Goal: Information Seeking & Learning: Learn about a topic

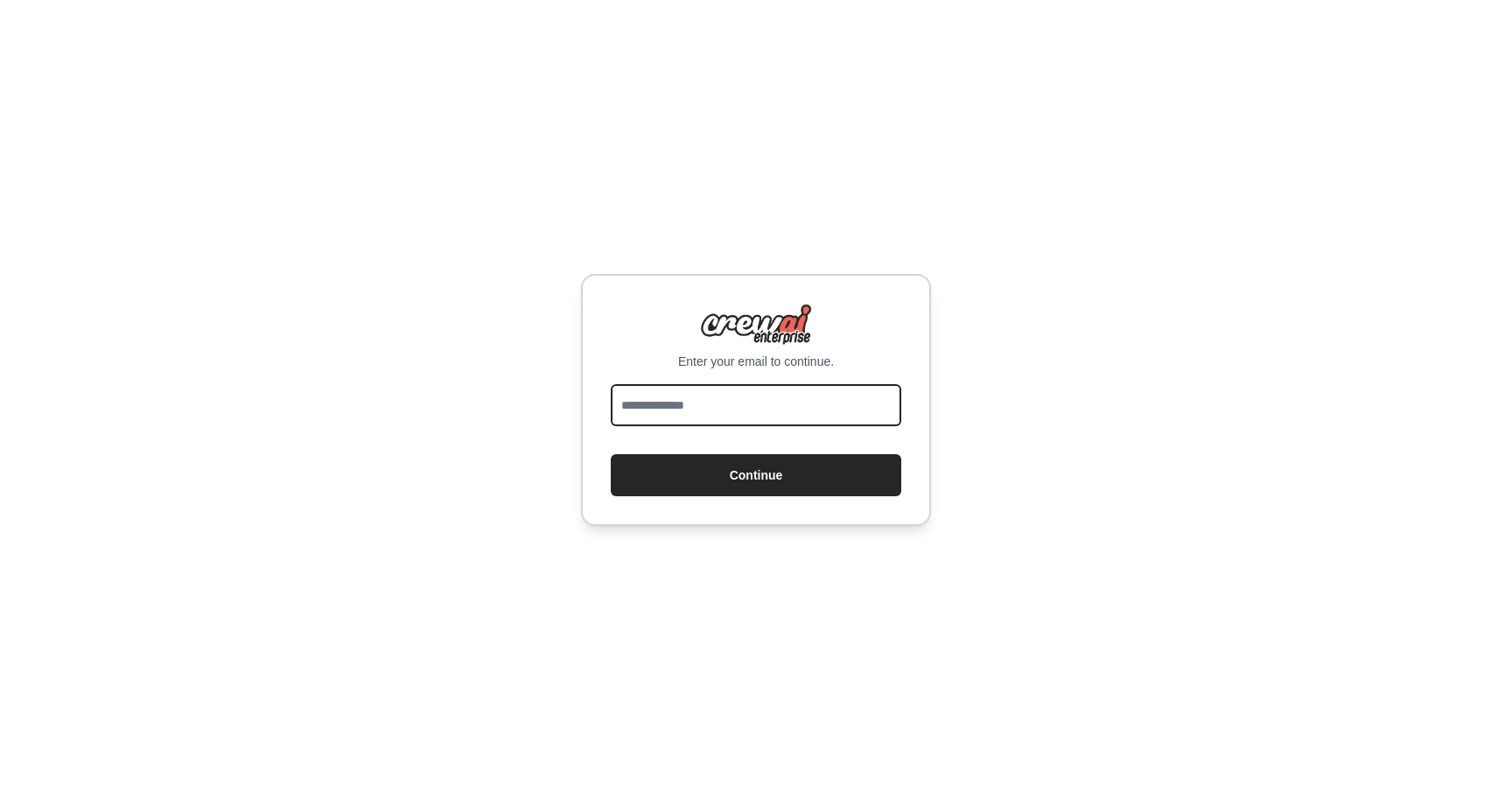
click at [686, 411] on input "email" at bounding box center [756, 404] width 290 height 42
type input "**********"
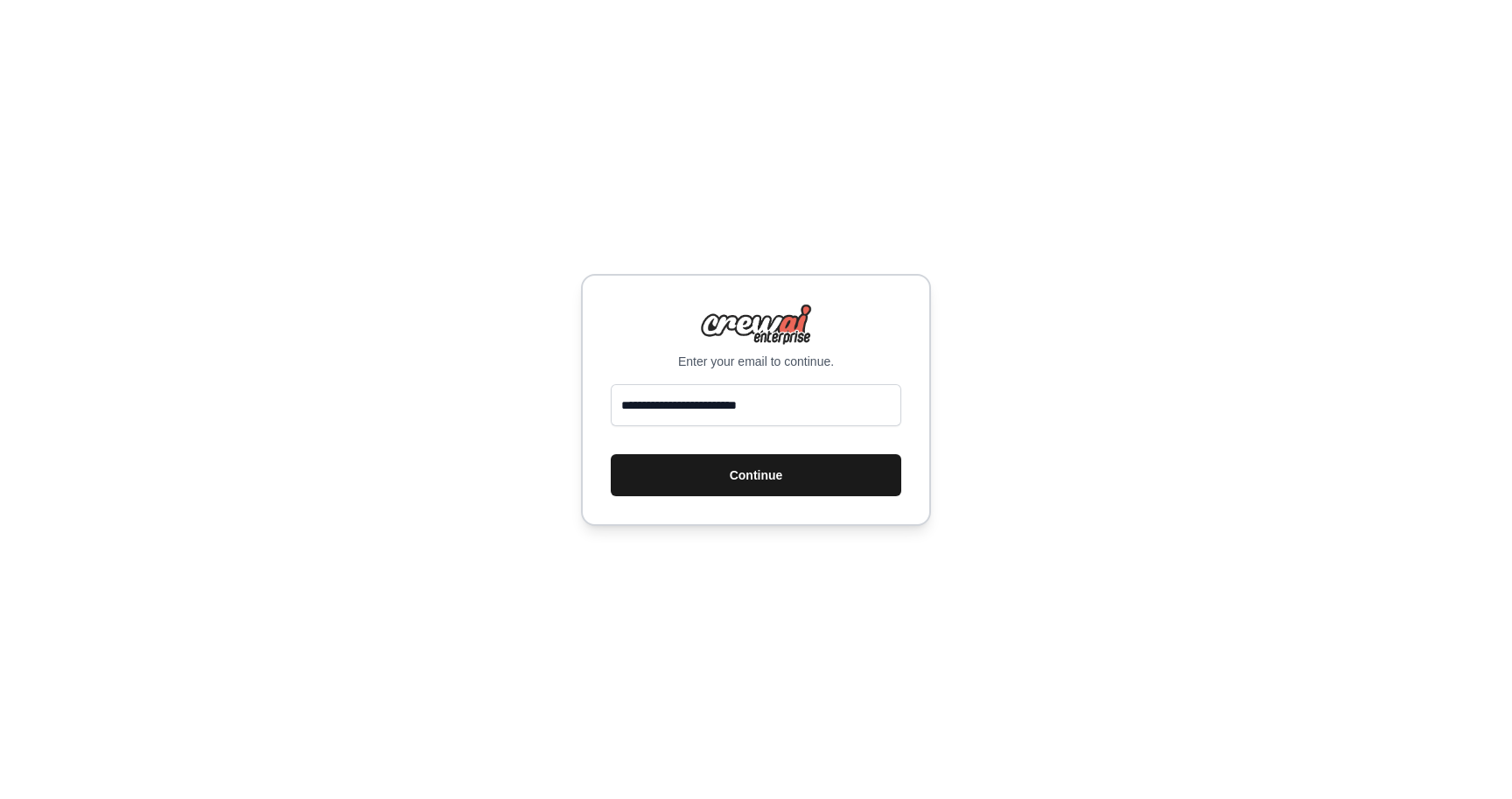
click at [738, 478] on button "Continue" at bounding box center [756, 475] width 290 height 42
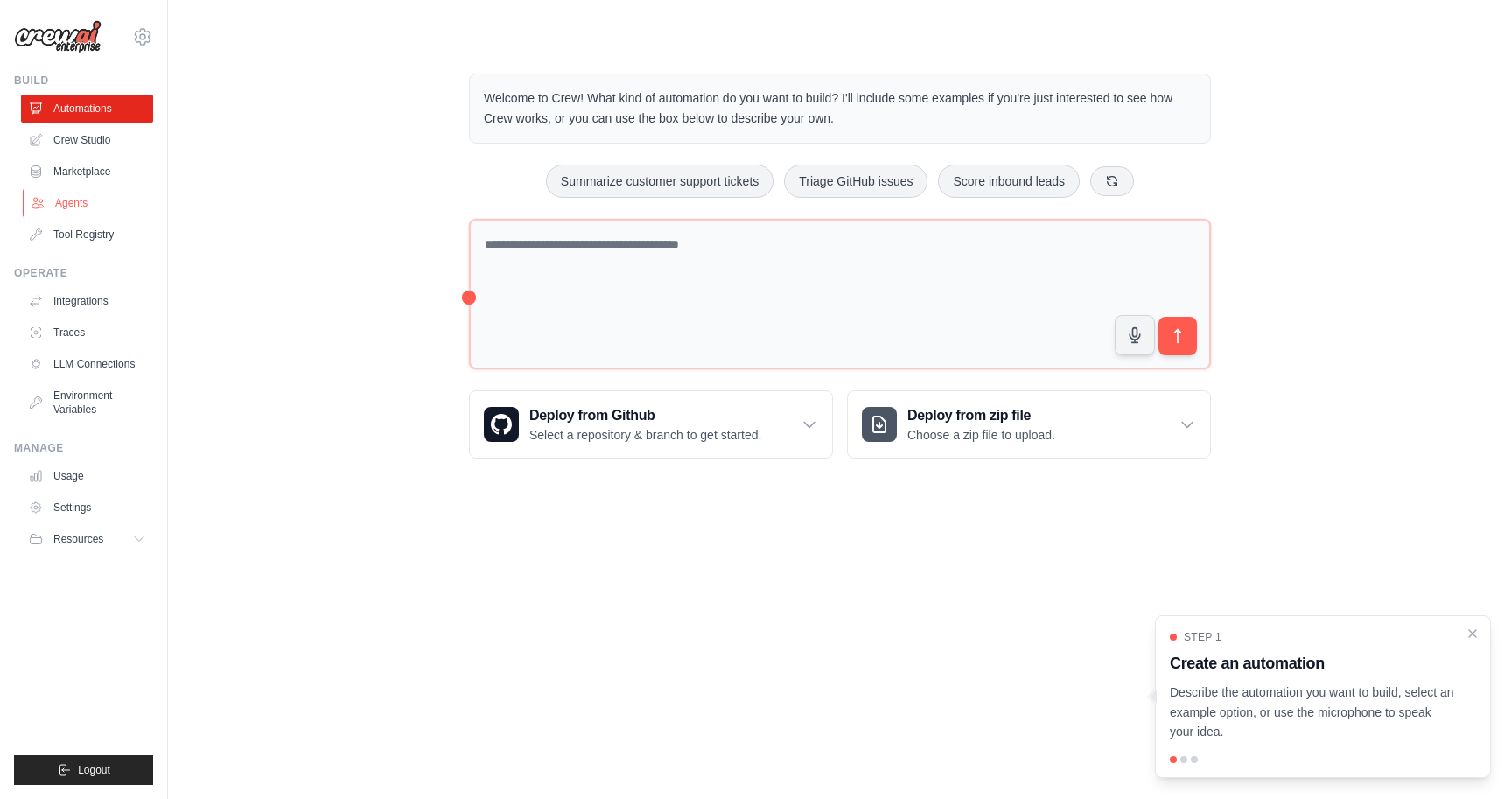
click at [77, 201] on link "Agents" at bounding box center [89, 203] width 132 height 28
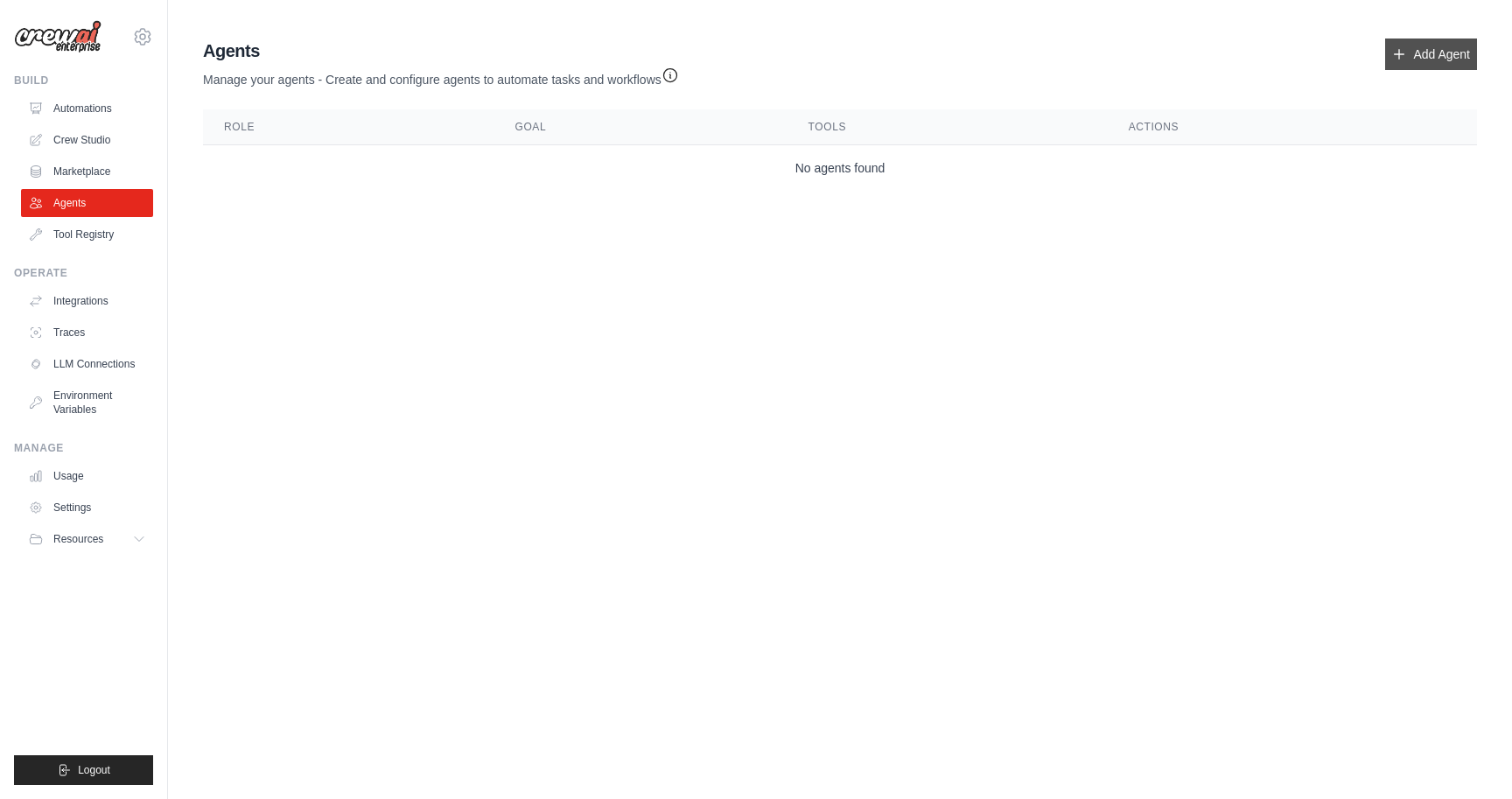
click at [1417, 56] on link "Add Agent" at bounding box center [1431, 55] width 92 height 31
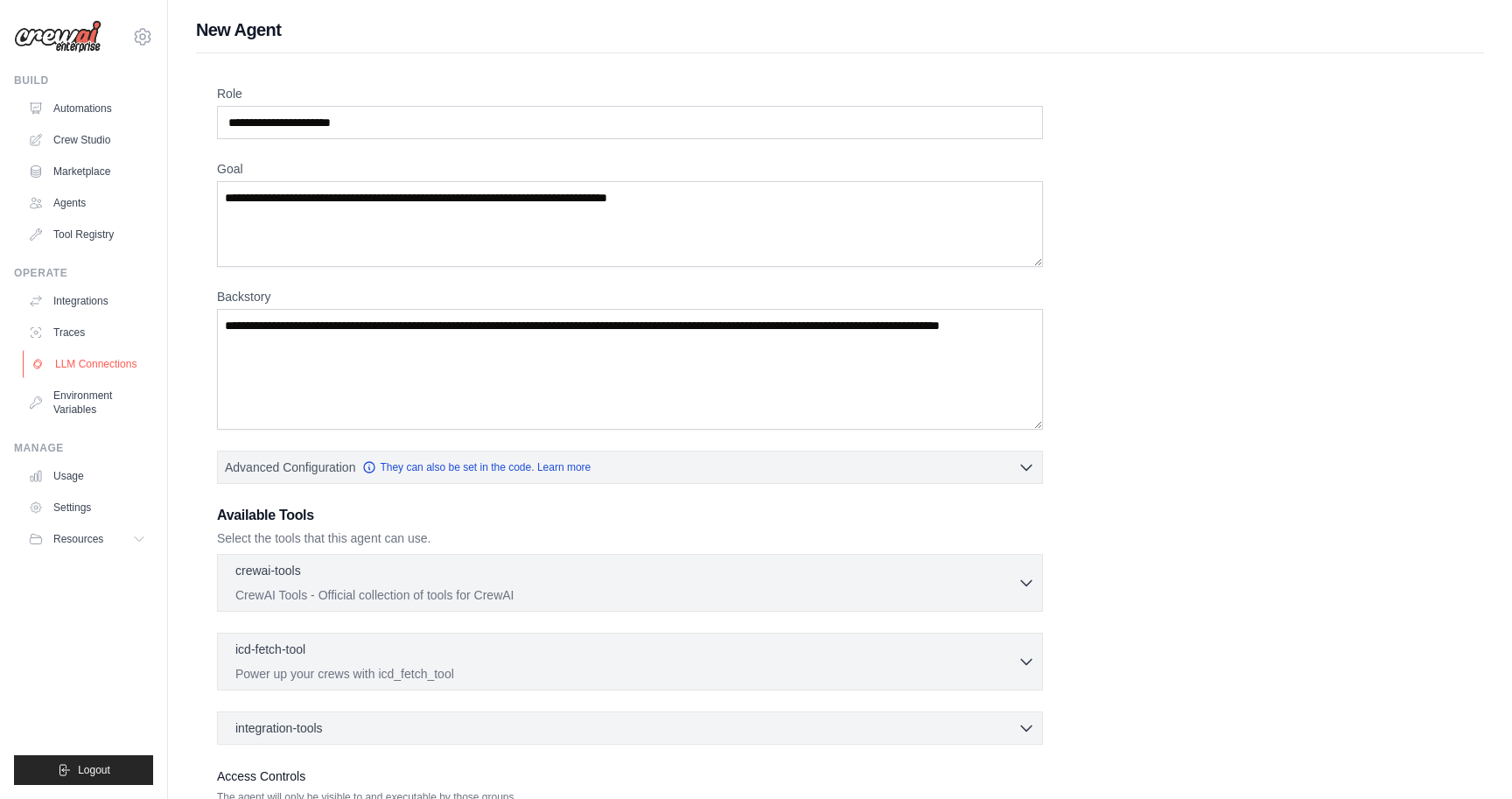
click at [94, 359] on link "LLM Connections" at bounding box center [89, 363] width 132 height 28
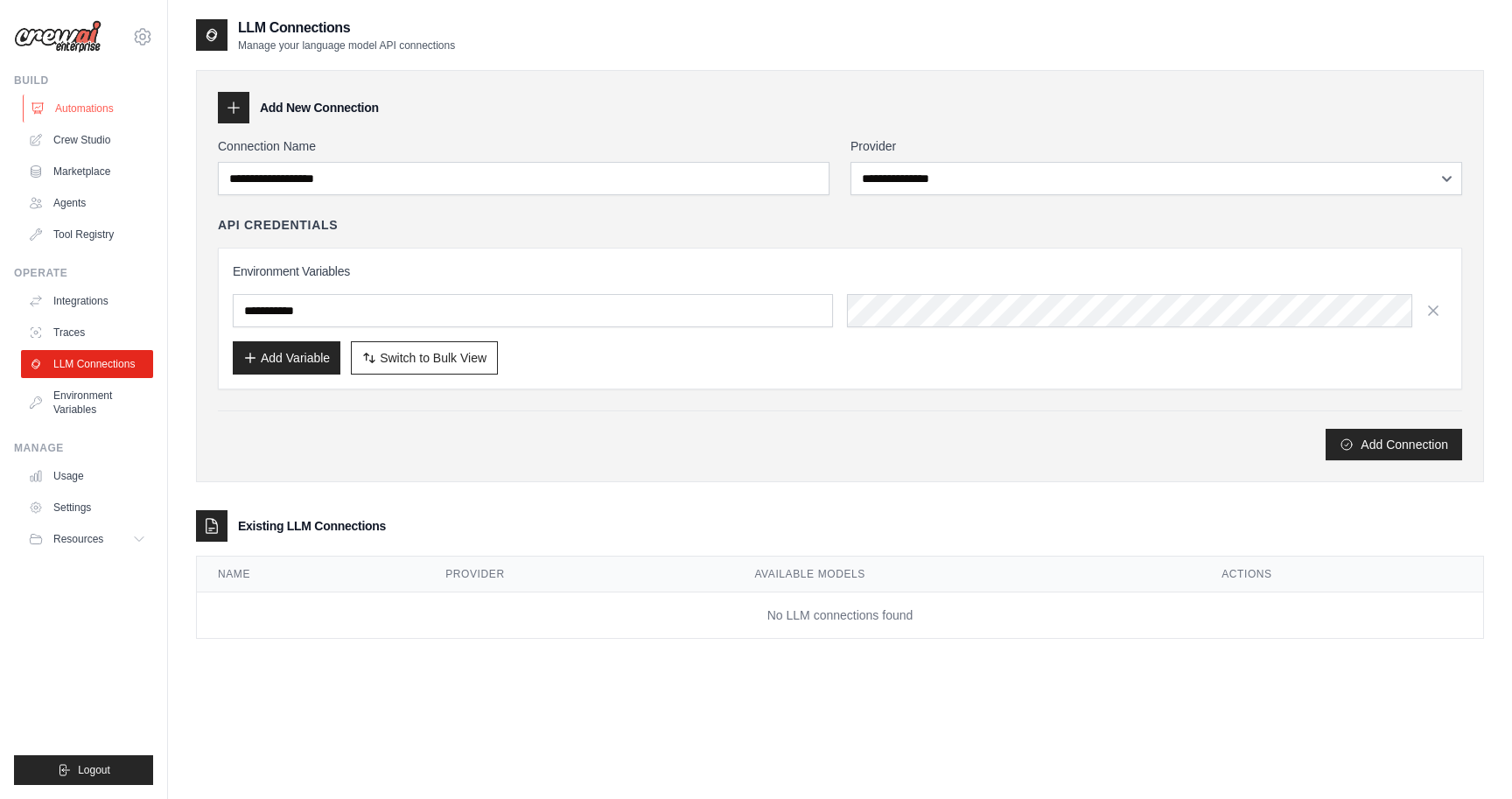
click at [105, 111] on link "Automations" at bounding box center [89, 108] width 132 height 28
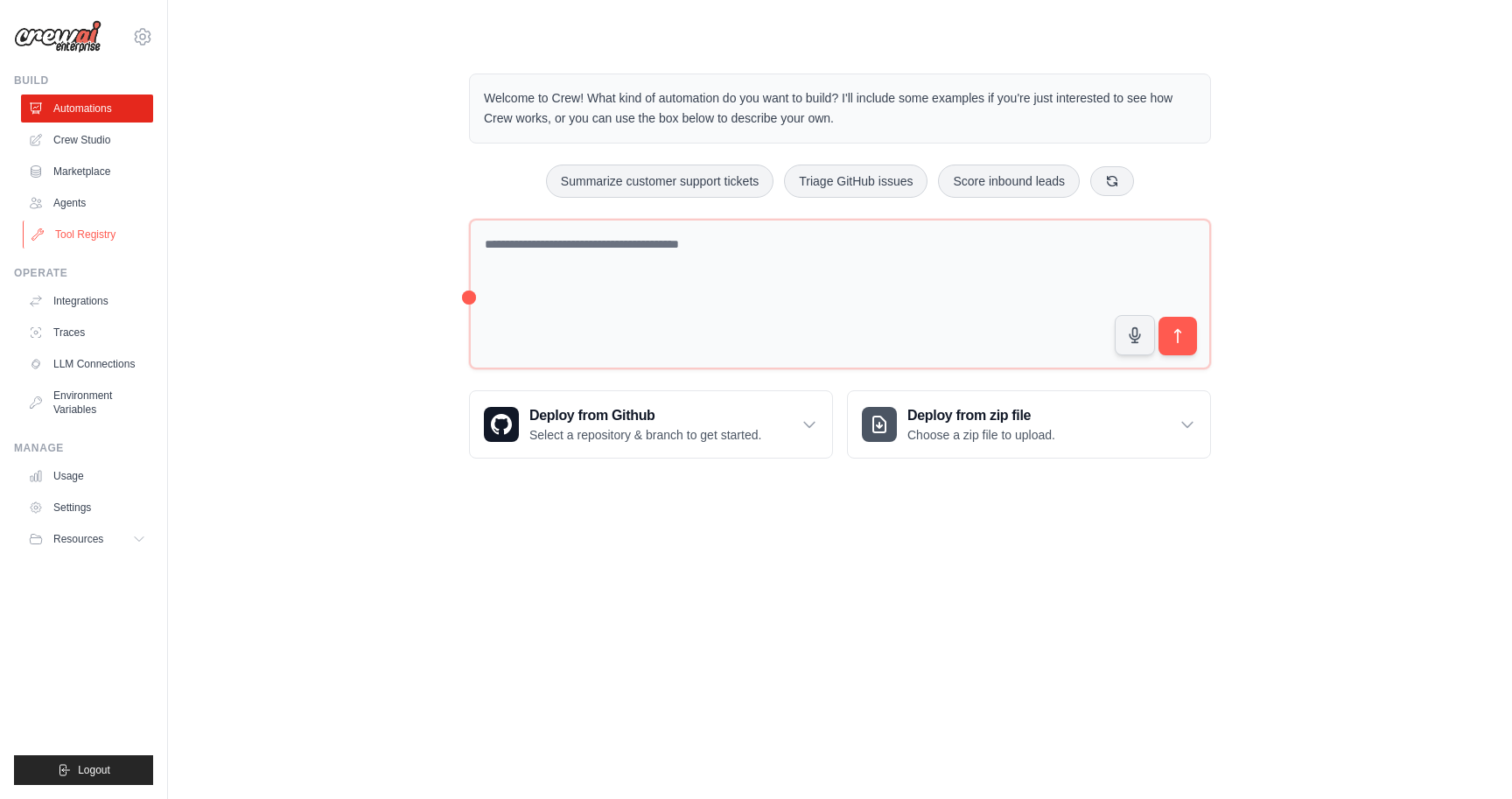
click at [91, 224] on link "Tool Registry" at bounding box center [89, 234] width 132 height 28
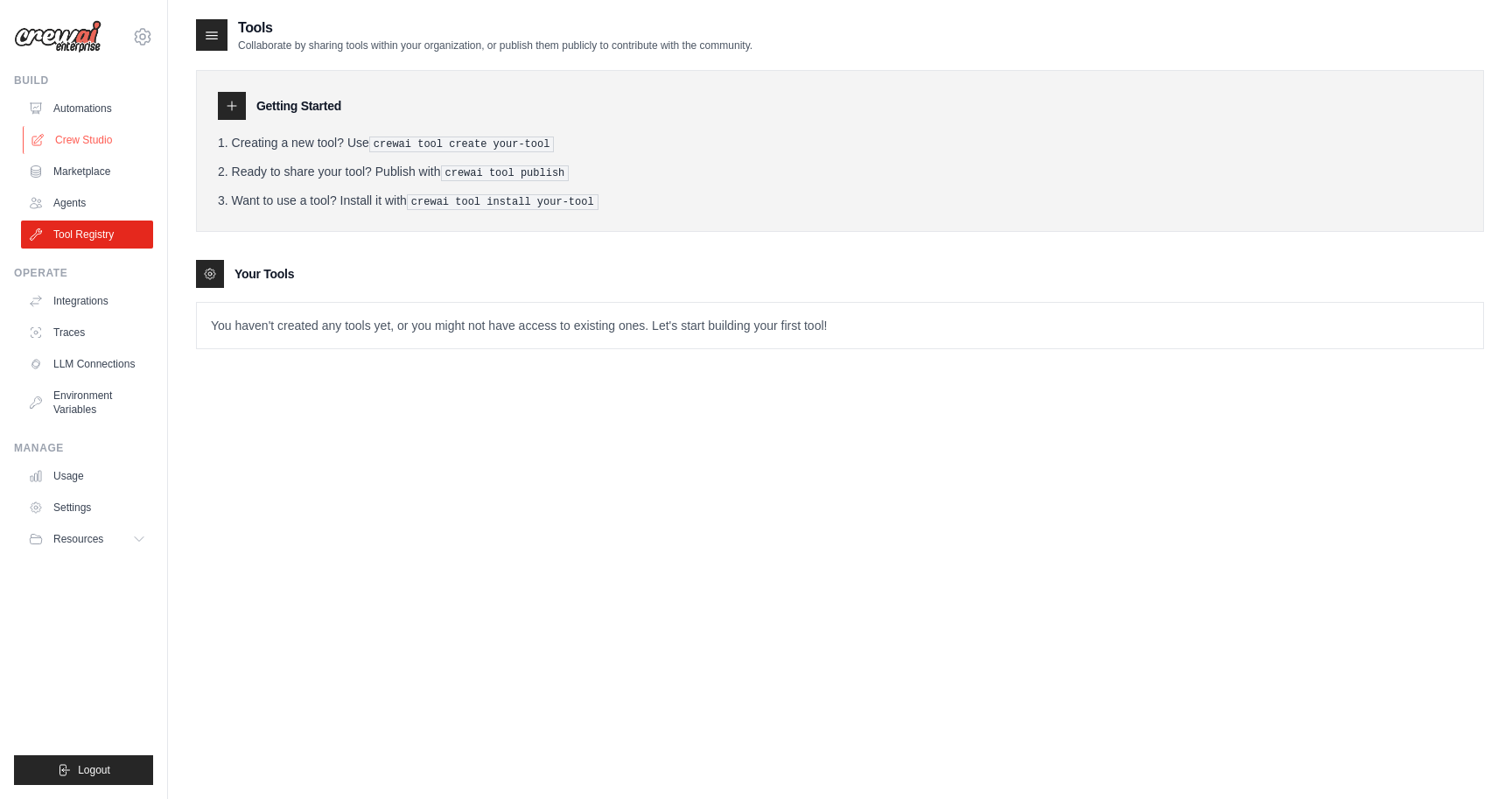
click at [90, 133] on link "Crew Studio" at bounding box center [89, 139] width 132 height 28
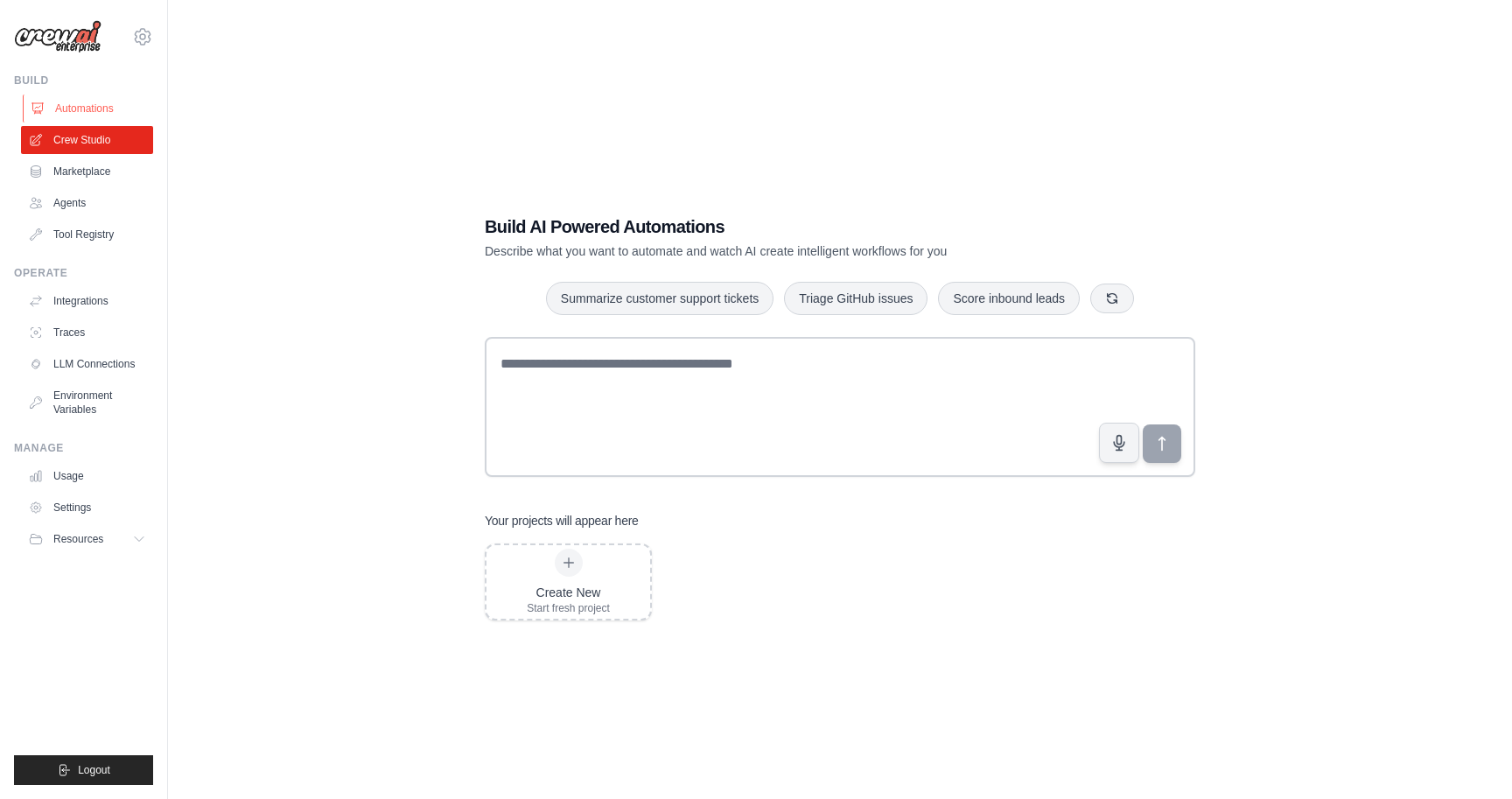
click at [90, 118] on link "Automations" at bounding box center [89, 108] width 132 height 28
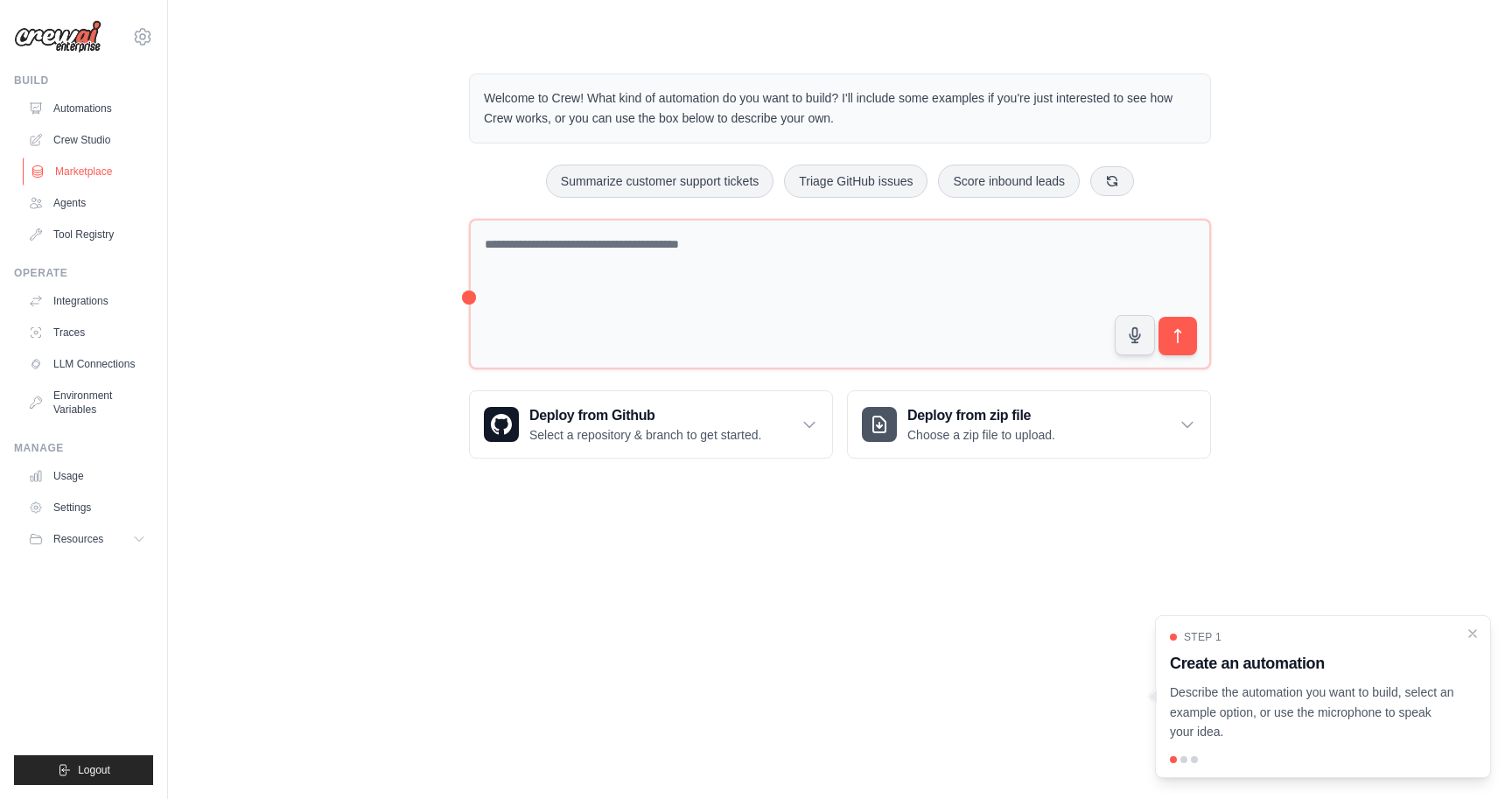
click at [83, 171] on link "Marketplace" at bounding box center [89, 171] width 132 height 28
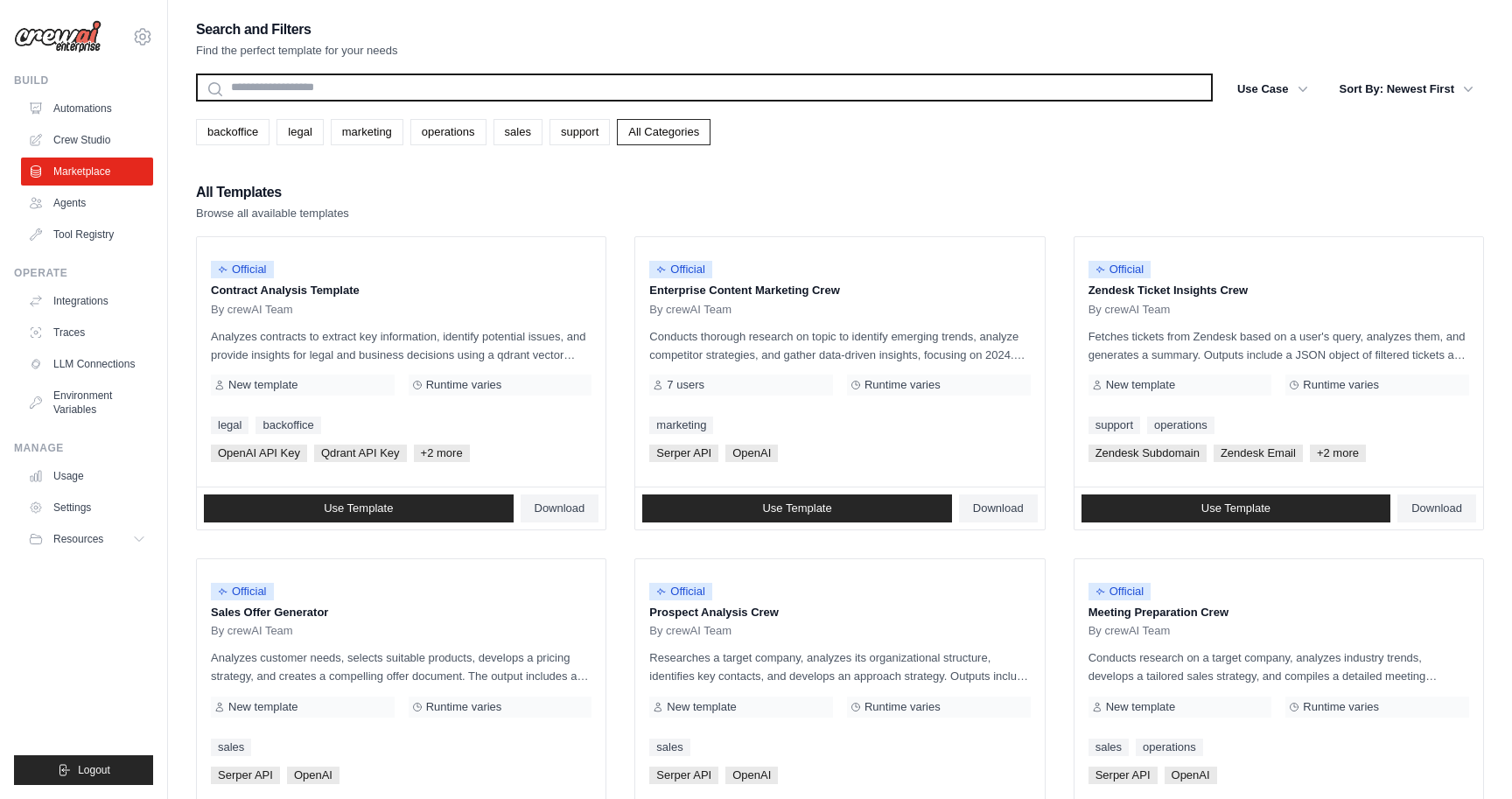
click at [380, 97] on input "text" at bounding box center [704, 87] width 1017 height 28
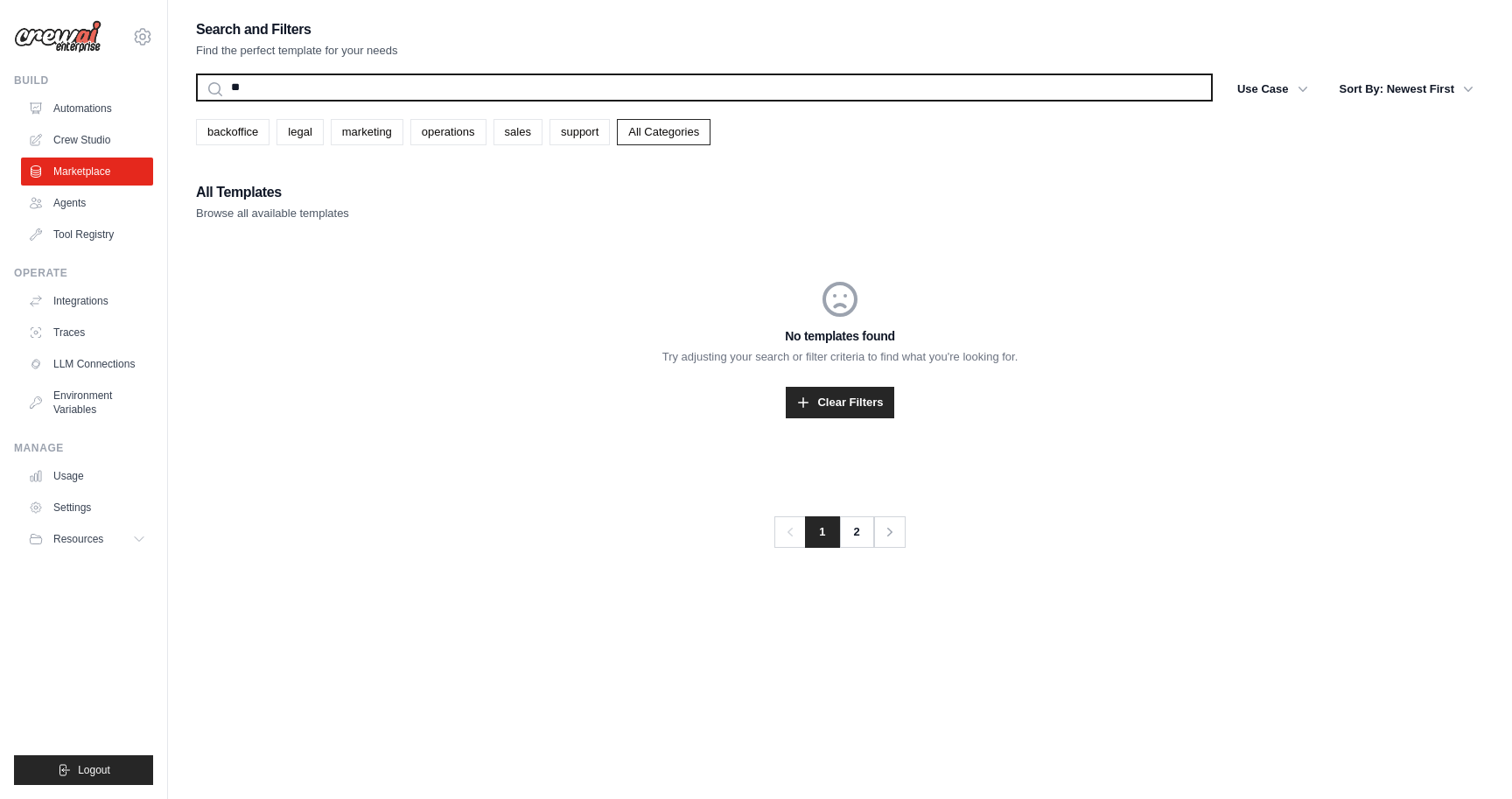
type input "*"
type input "******"
click at [195, 100] on button "Search" at bounding box center [195, 100] width 1 height 1
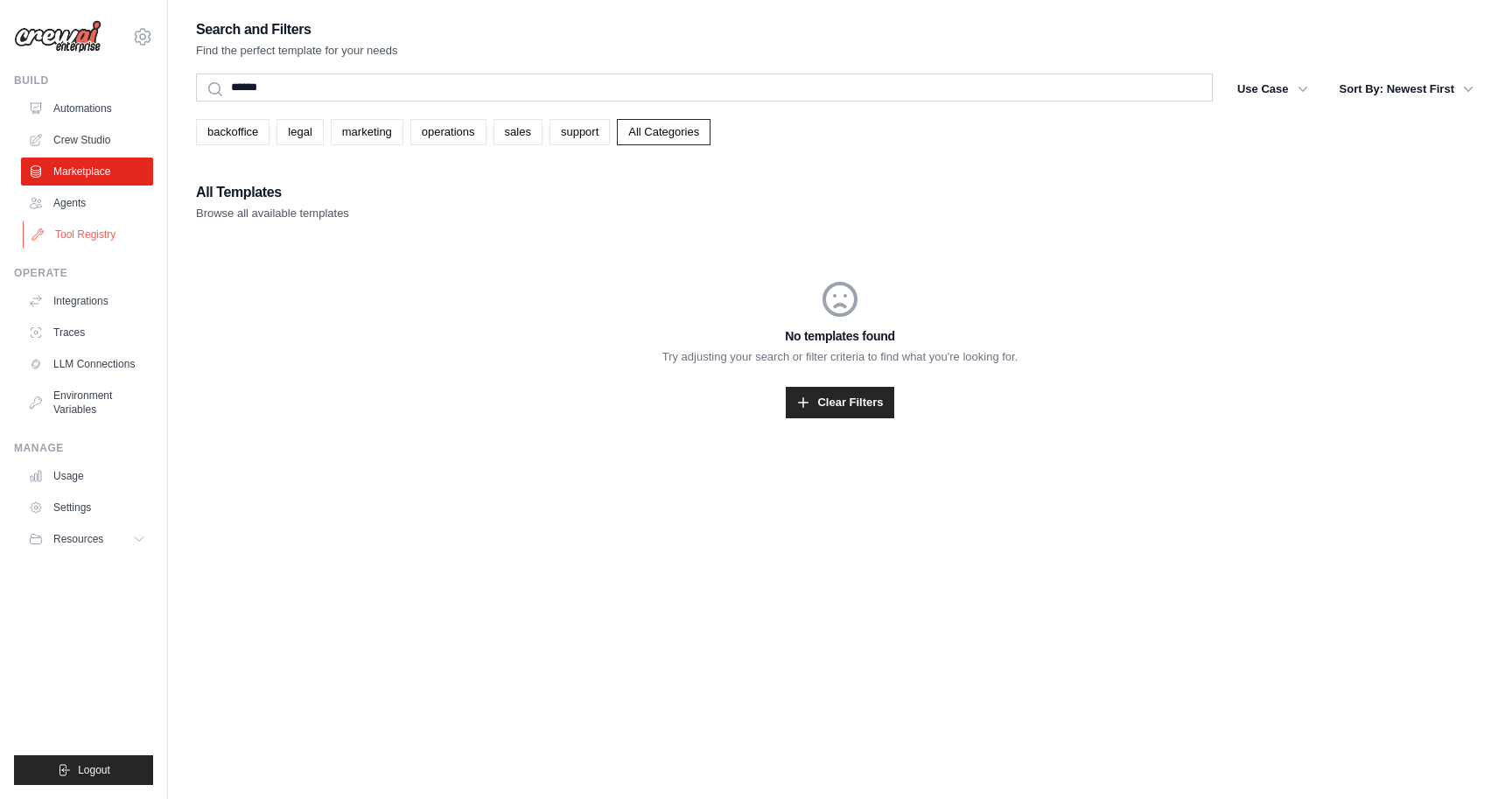
click at [80, 230] on link "Tool Registry" at bounding box center [89, 234] width 132 height 28
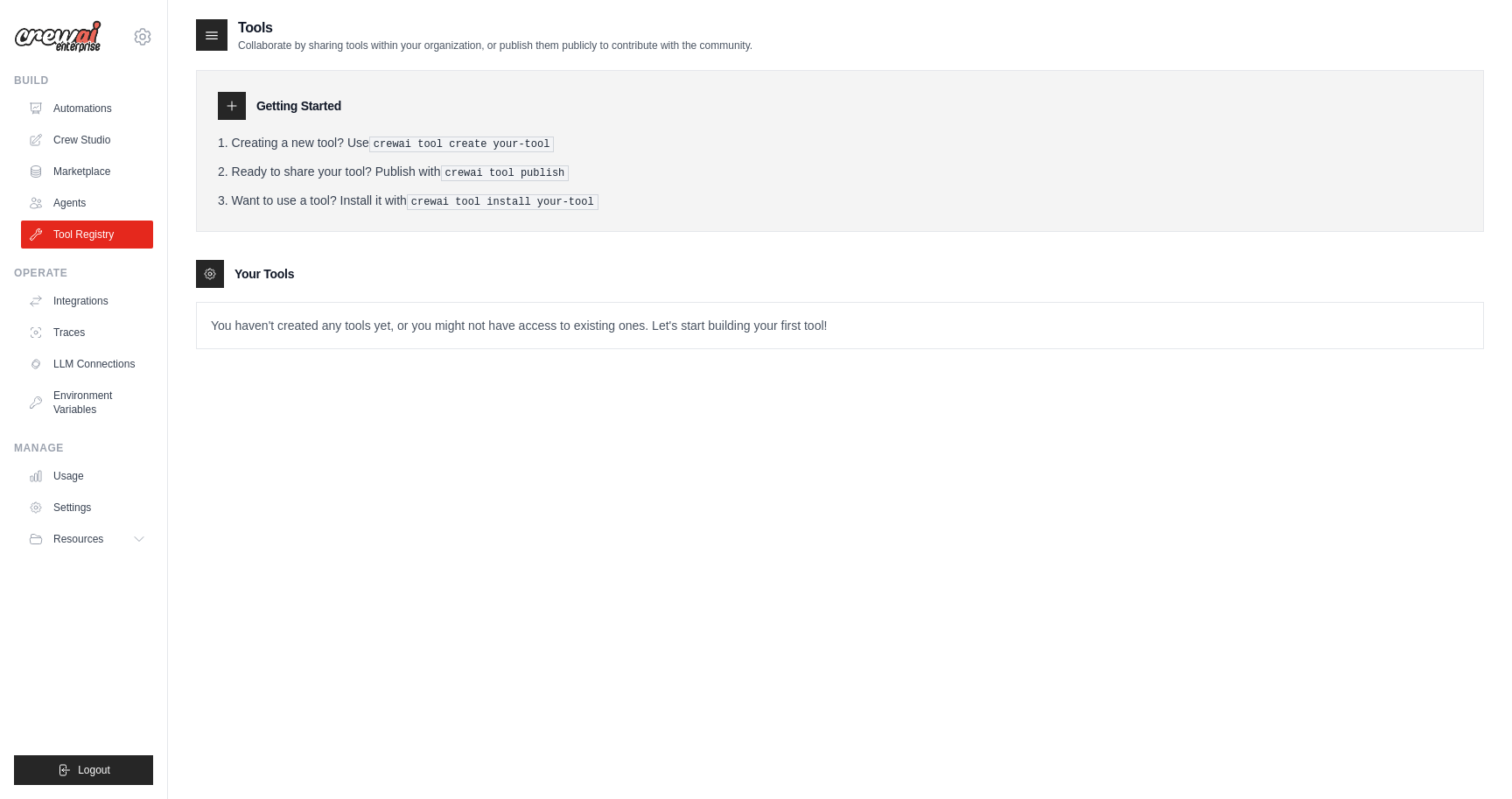
click at [293, 323] on p "You haven't created any tools yet, or you might not have access to existing one…" at bounding box center [840, 325] width 1287 height 46
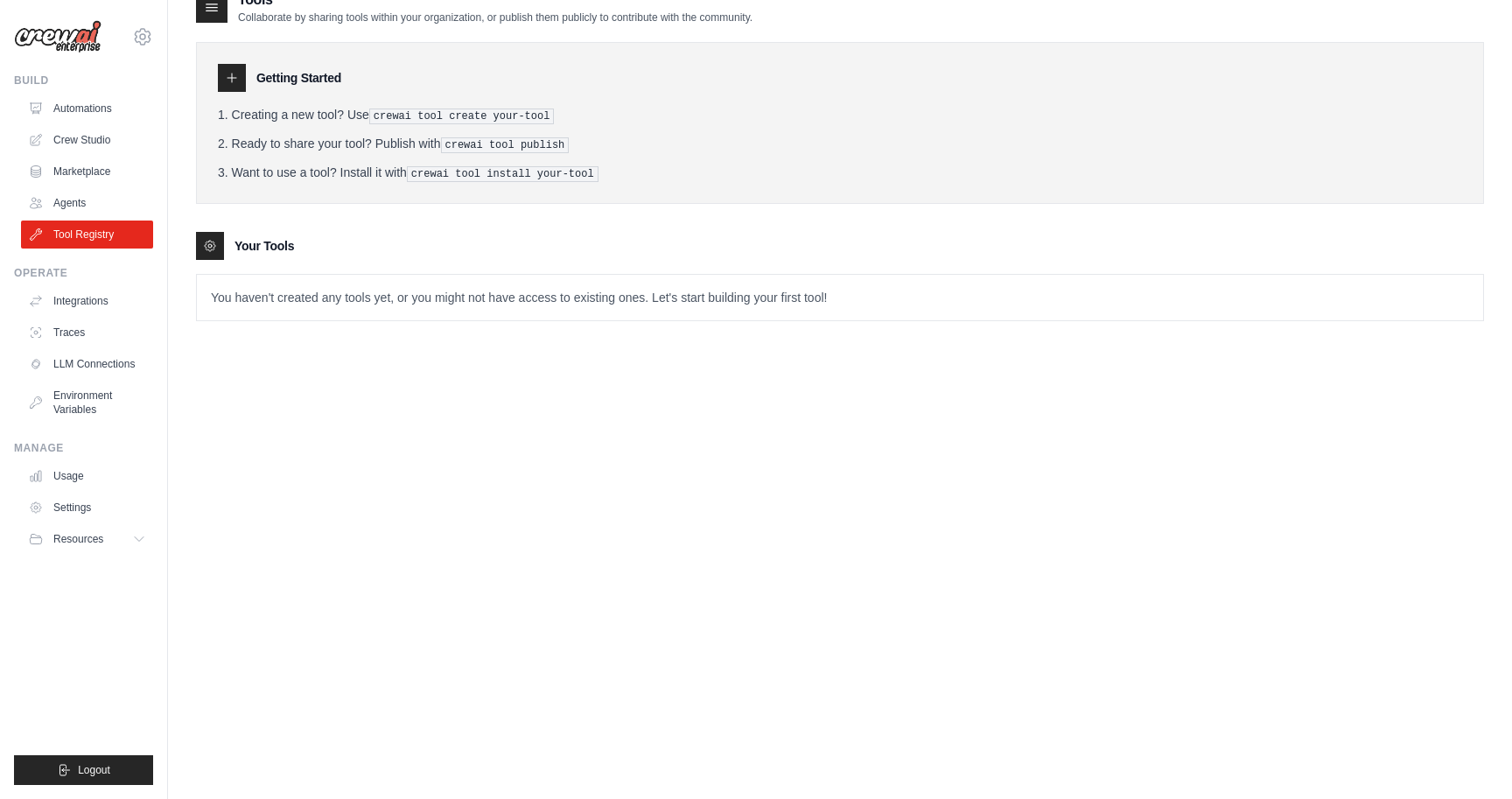
scroll to position [35, 0]
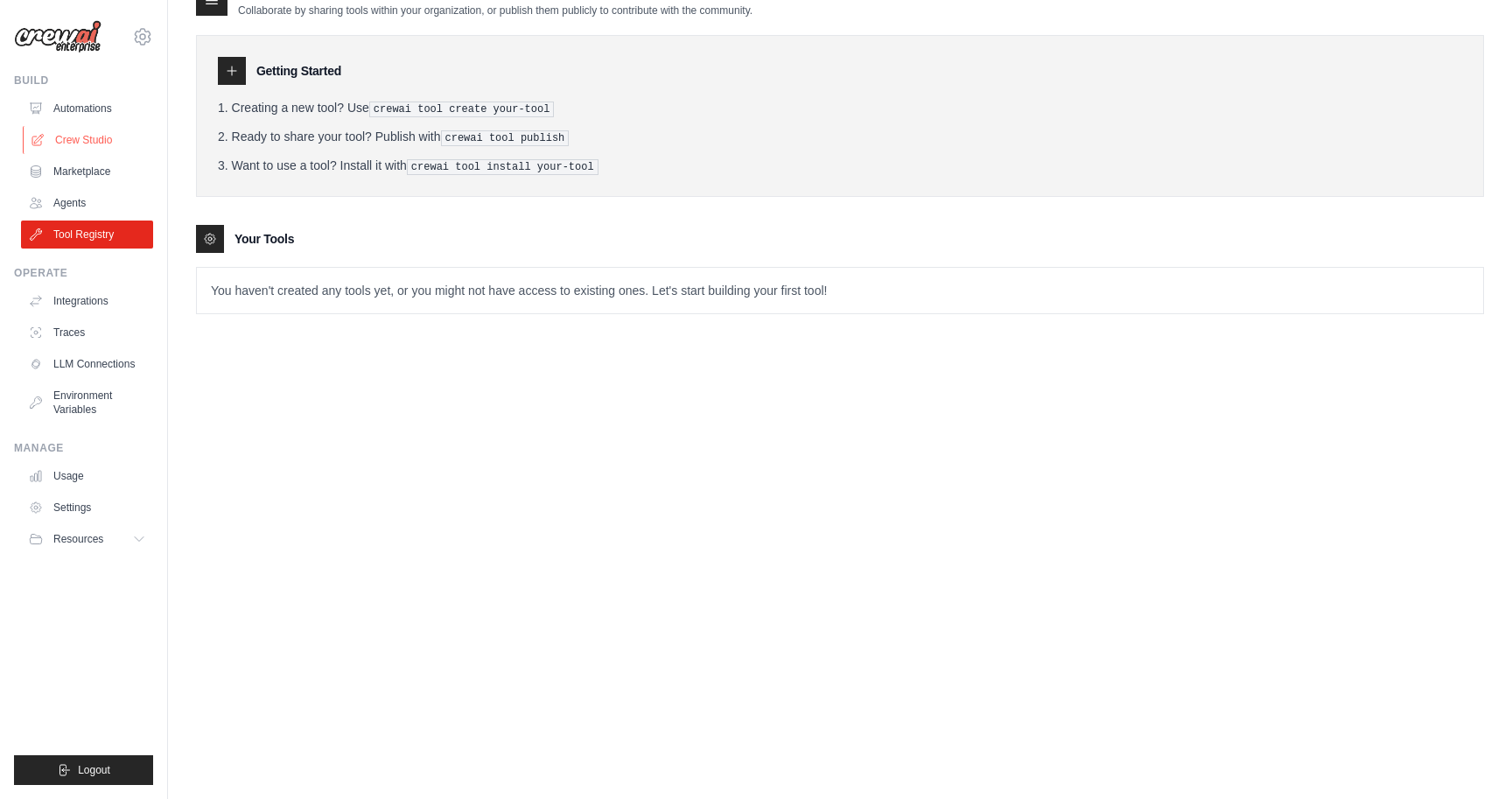
click at [80, 150] on link "Crew Studio" at bounding box center [89, 139] width 132 height 28
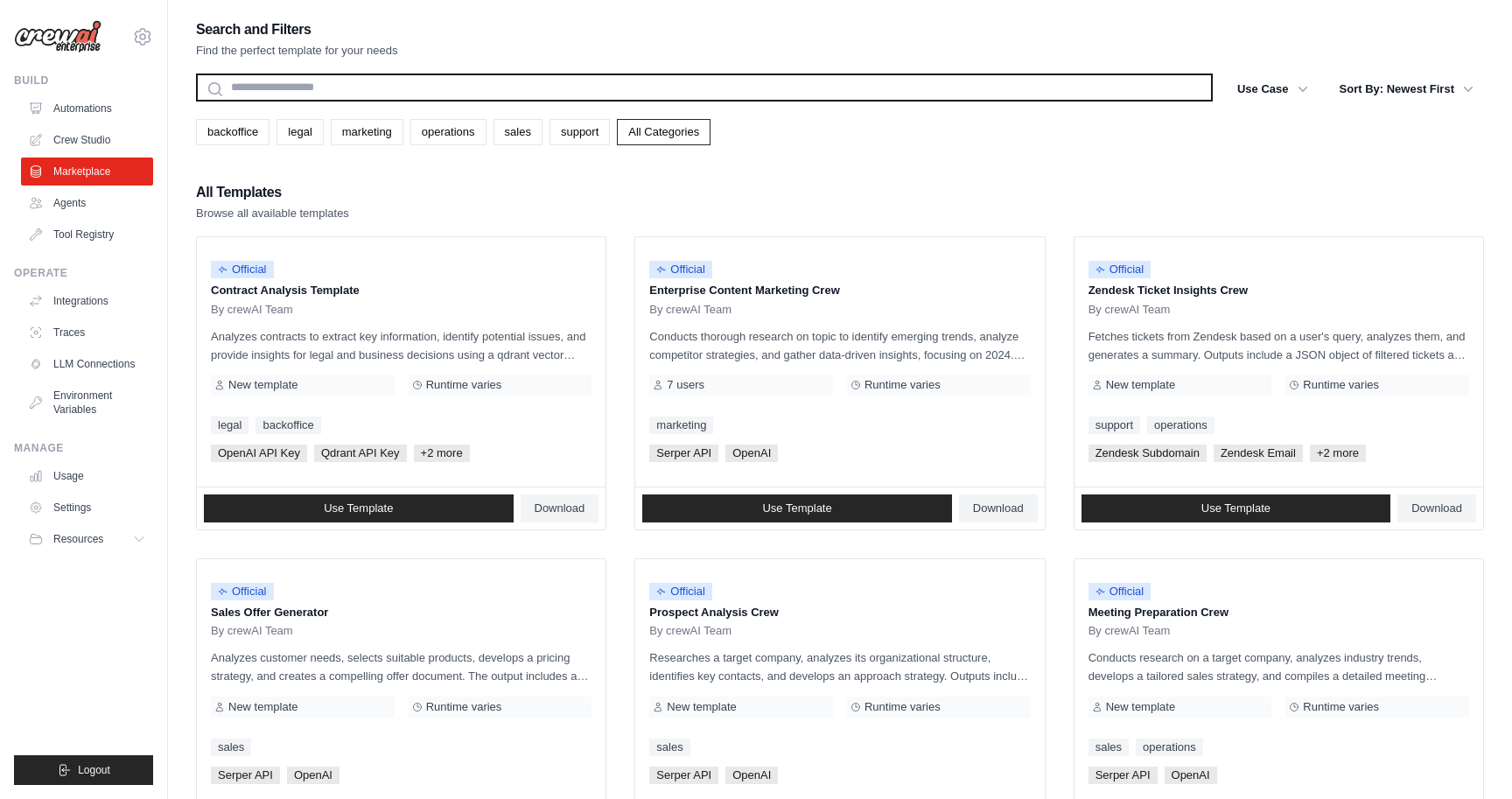
click at [343, 90] on input "text" at bounding box center [704, 87] width 1017 height 28
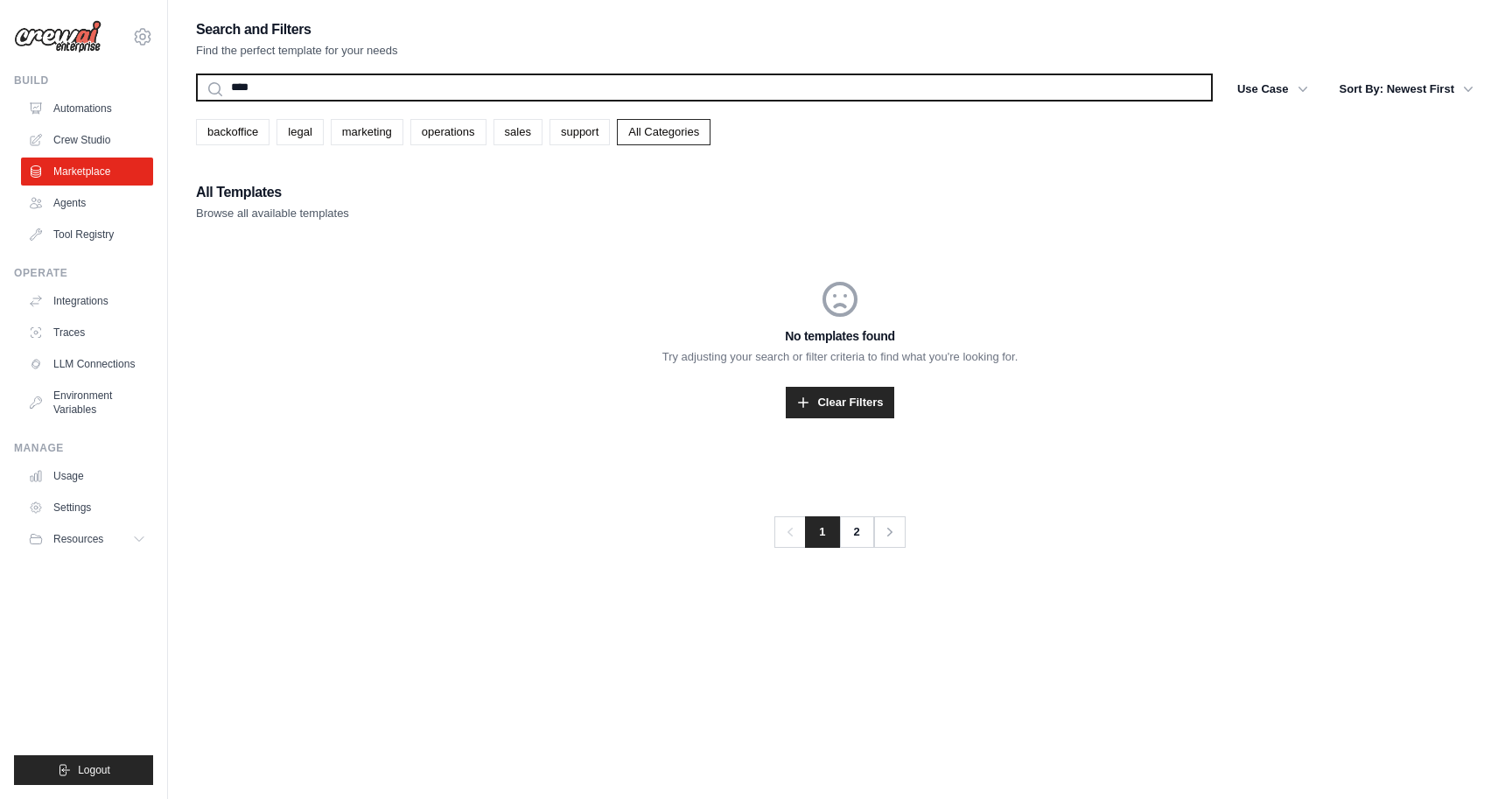
type input "****"
click at [195, 100] on button "Search" at bounding box center [195, 100] width 1 height 1
click at [390, 87] on input "****" at bounding box center [704, 87] width 1017 height 28
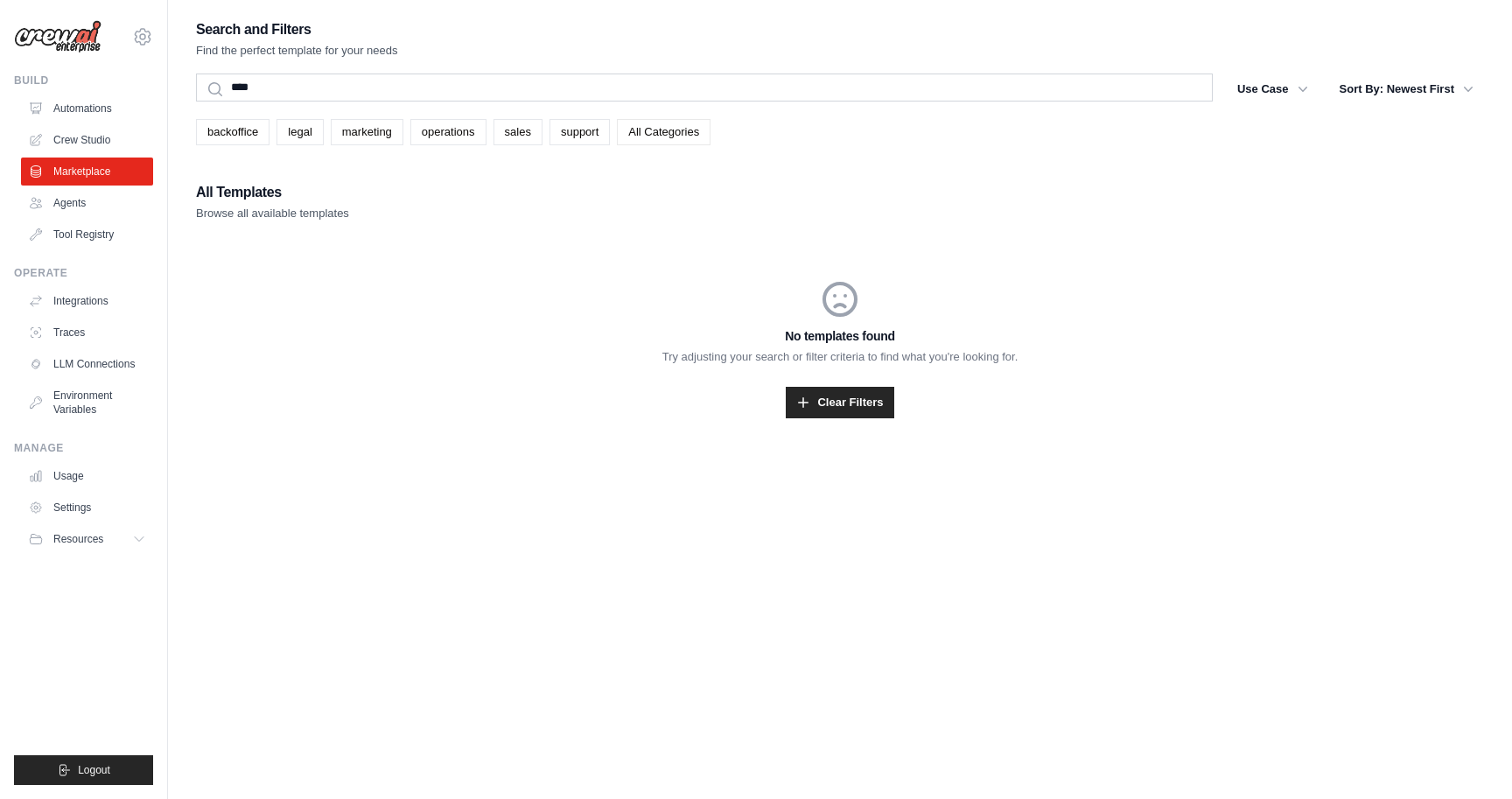
click at [674, 134] on link "All Categories" at bounding box center [663, 132] width 94 height 26
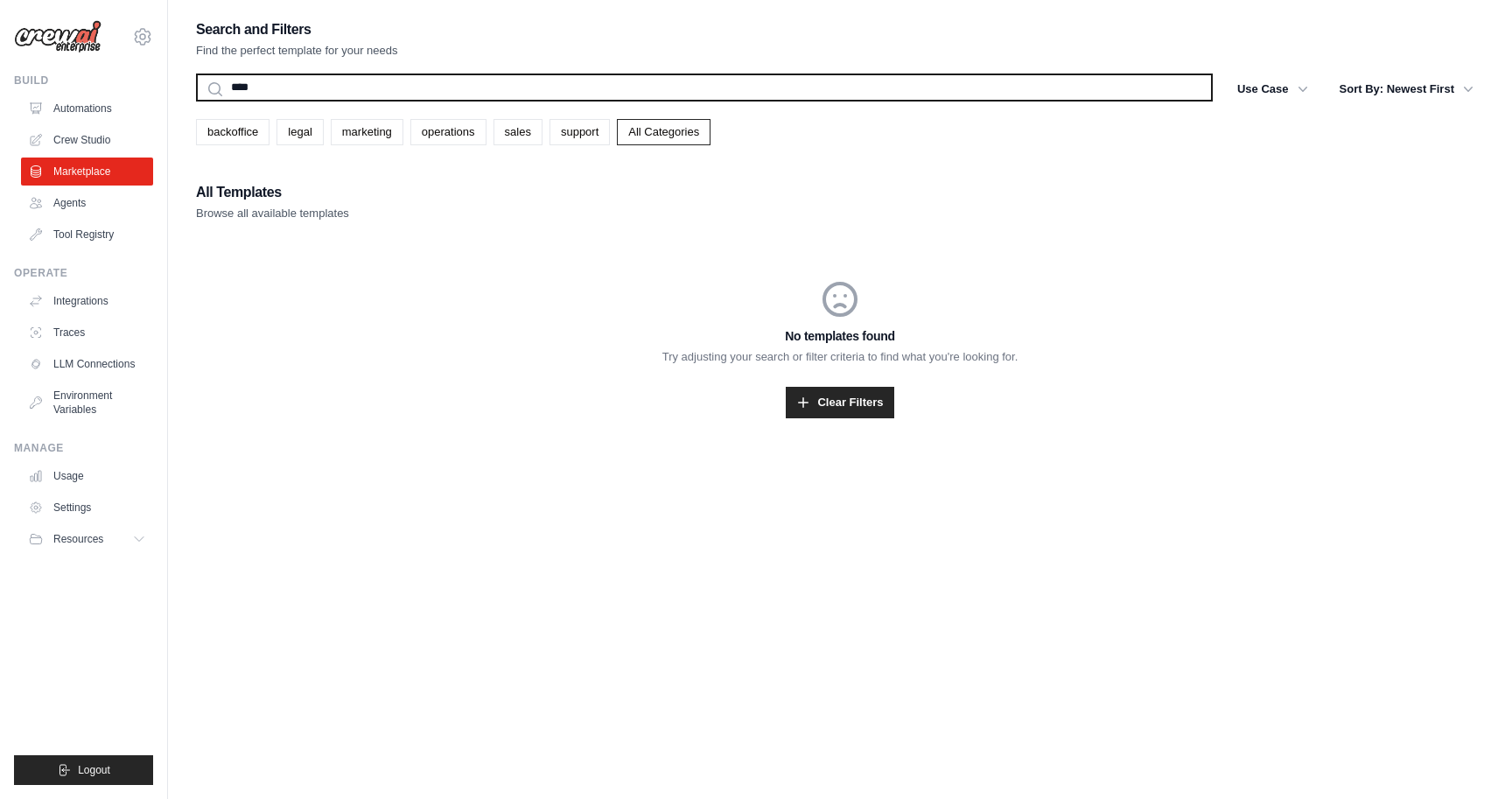
click at [459, 95] on input "****" at bounding box center [704, 87] width 1017 height 28
type input "**********"
click at [195, 100] on button "Search" at bounding box center [195, 100] width 1 height 1
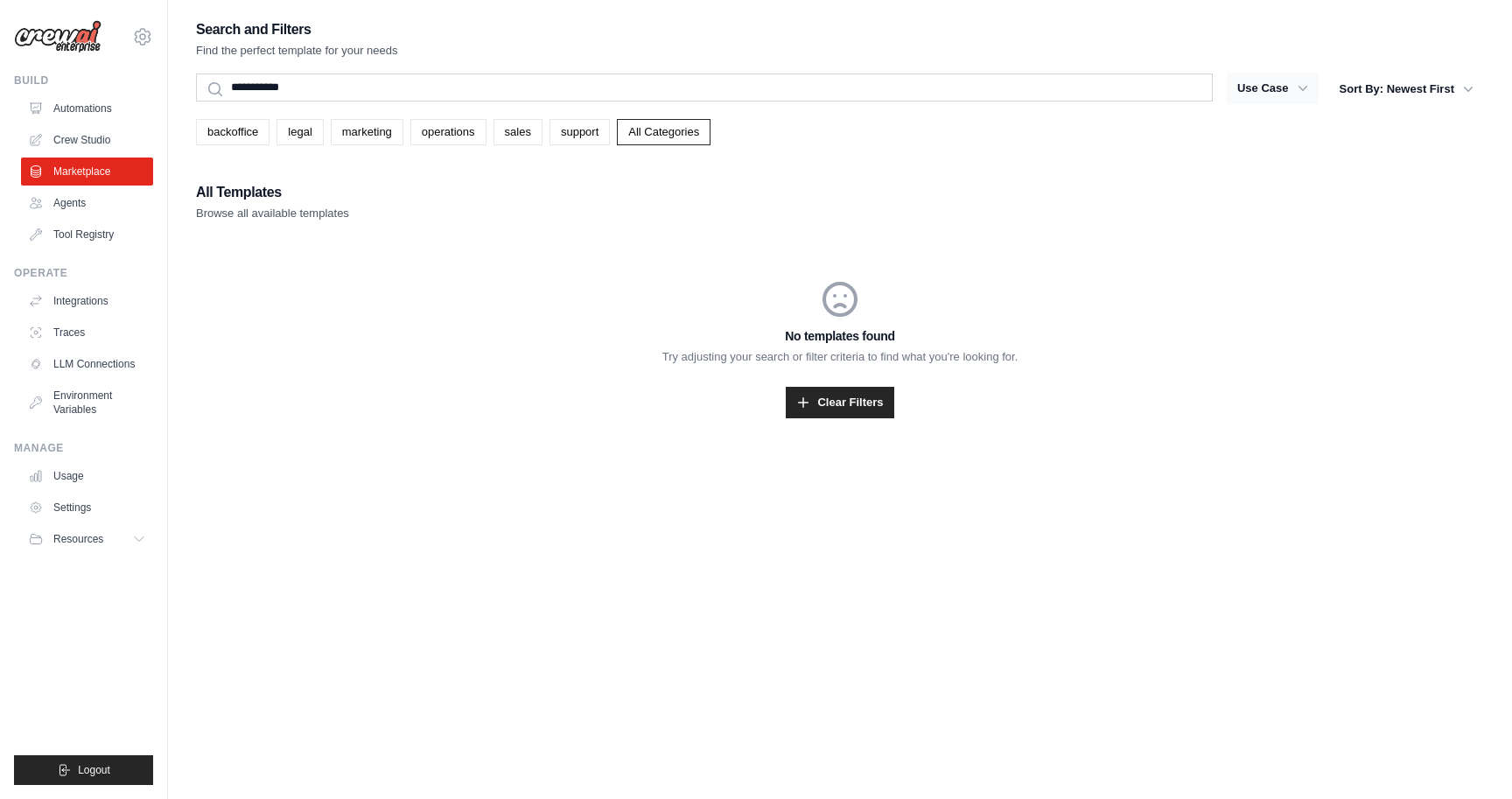
click at [1288, 87] on button "Use Case" at bounding box center [1273, 89] width 92 height 31
click at [1299, 88] on icon "button" at bounding box center [1304, 89] width 18 height 18
click at [1278, 78] on button "Use Case" at bounding box center [1273, 89] width 92 height 31
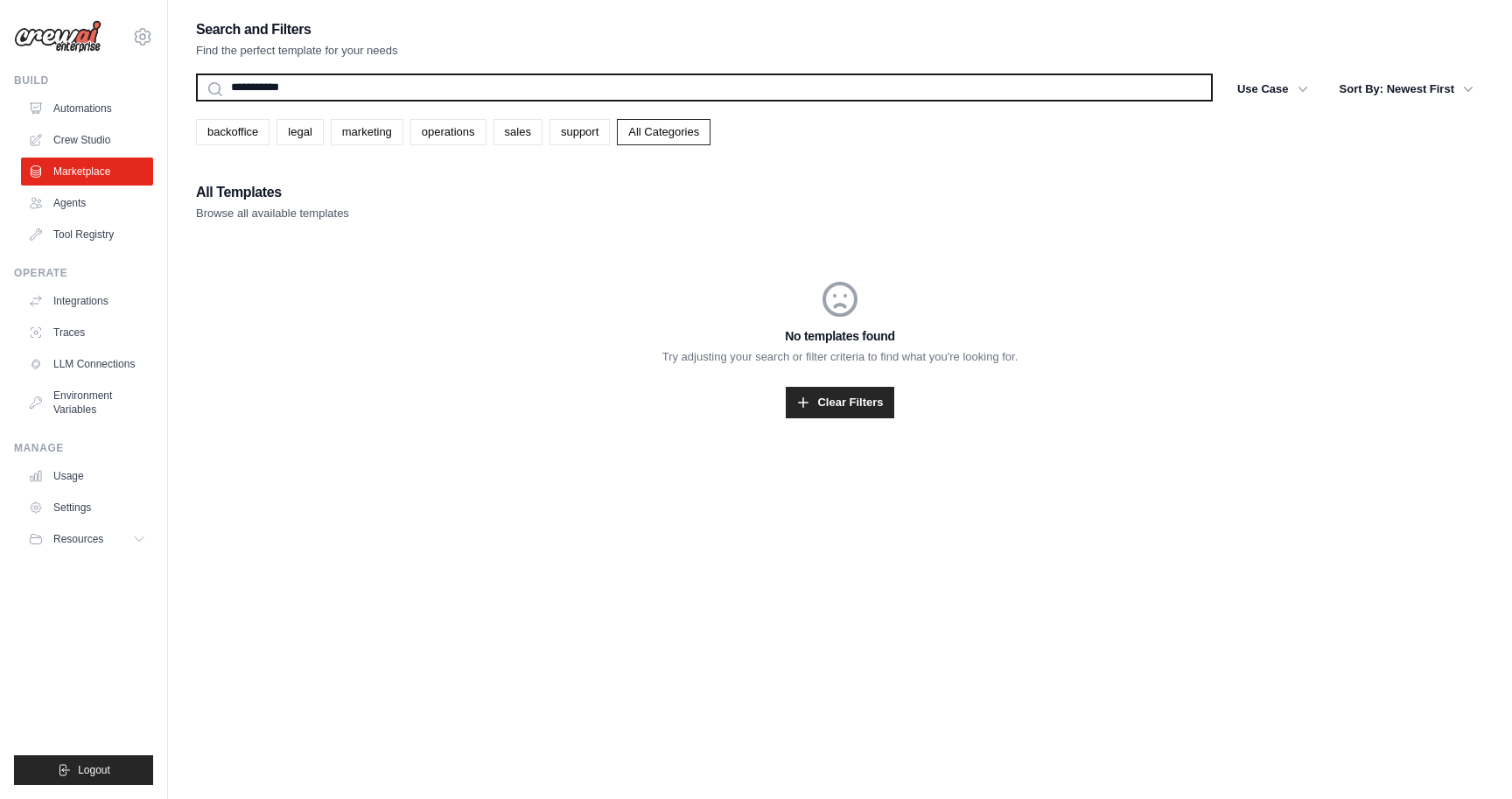
click at [871, 82] on input "**********" at bounding box center [704, 87] width 1017 height 28
click at [870, 83] on input "**********" at bounding box center [704, 87] width 1017 height 28
click at [195, 100] on button "Search" at bounding box center [195, 100] width 1 height 1
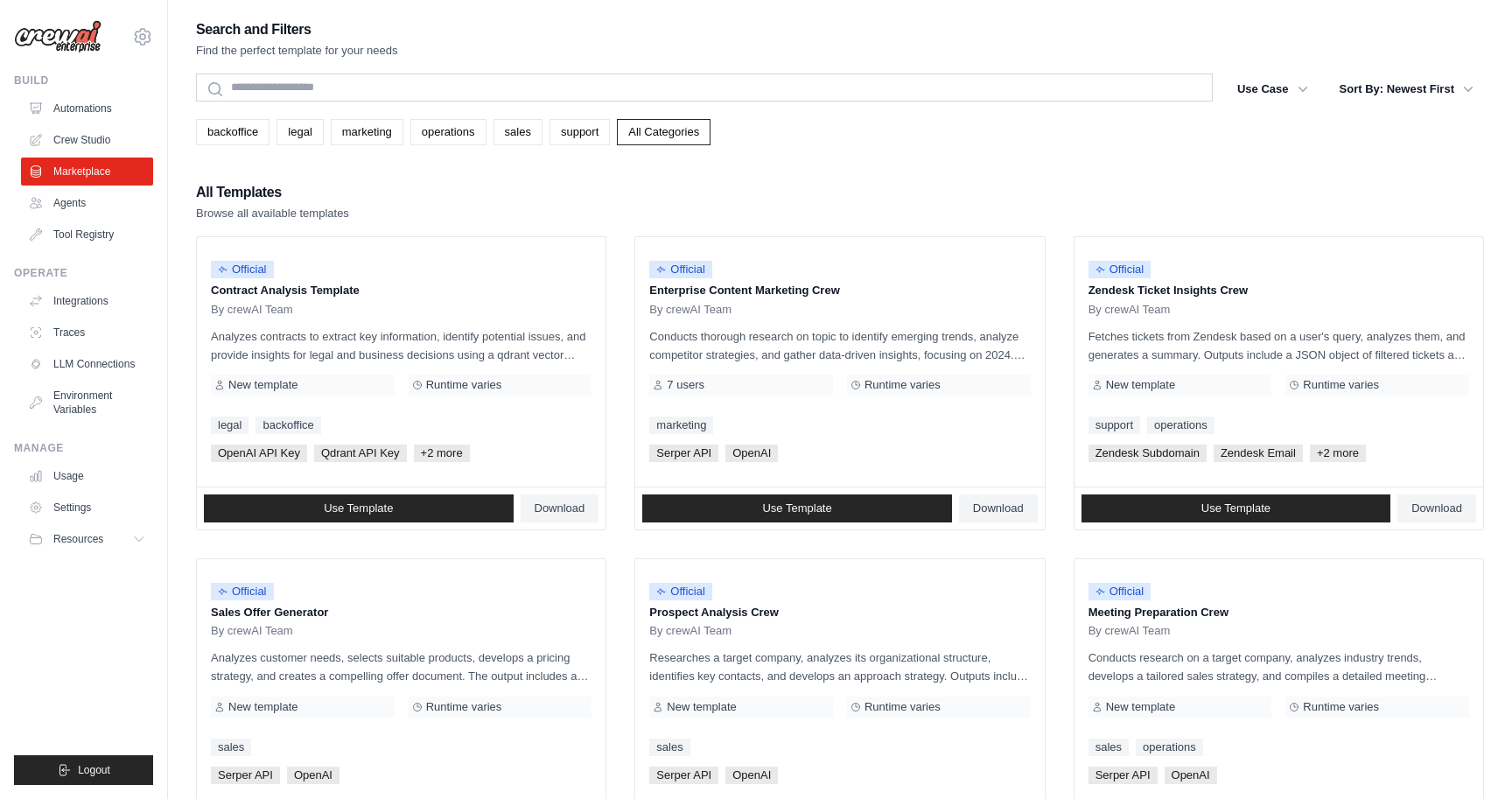
scroll to position [16, 0]
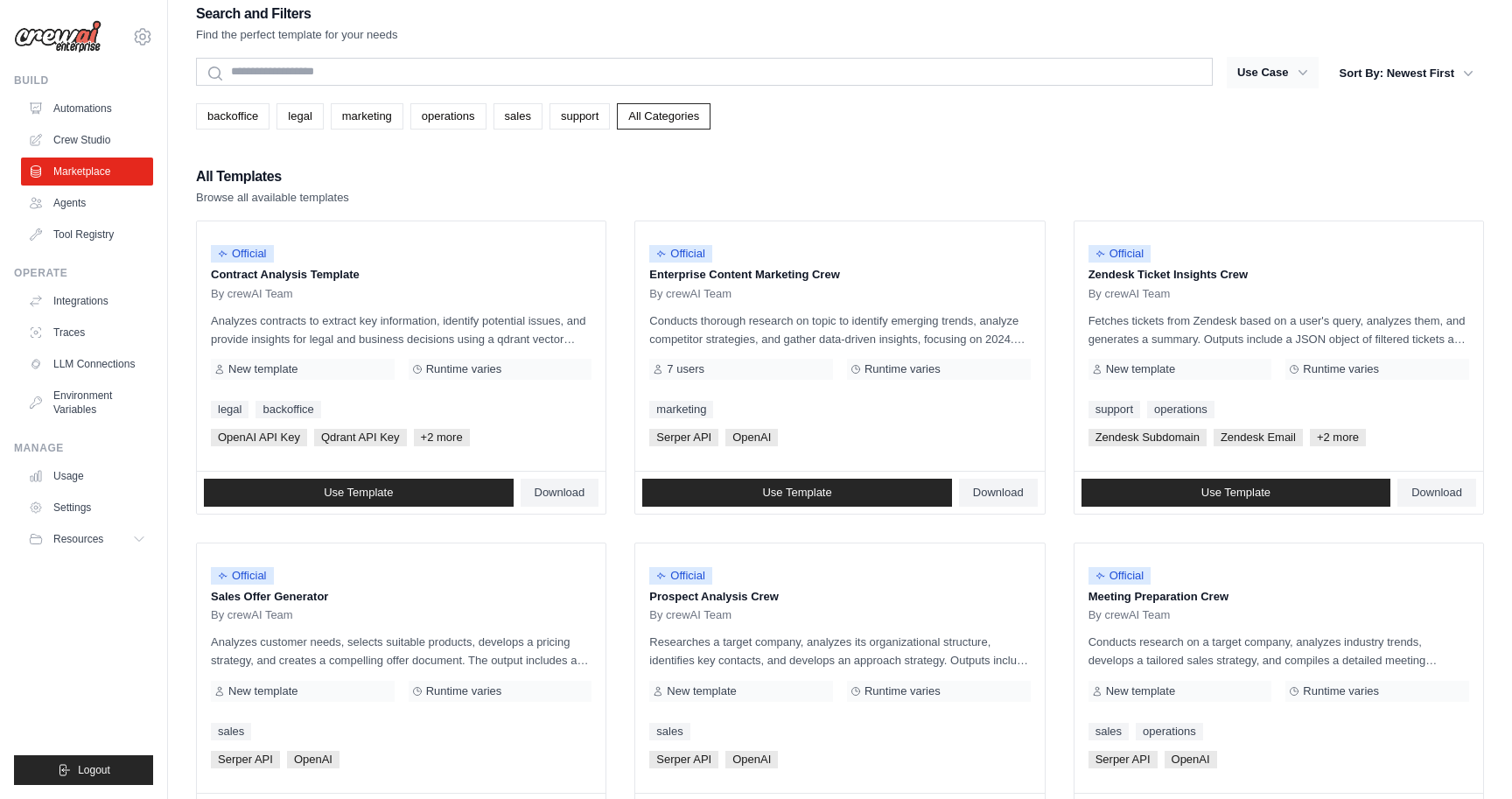
click at [1289, 65] on button "Use Case" at bounding box center [1273, 72] width 92 height 31
click at [1260, 82] on button "Use Case" at bounding box center [1273, 72] width 92 height 31
click at [1255, 79] on button "Use Case" at bounding box center [1273, 72] width 92 height 31
click at [1316, 71] on button "Use Case" at bounding box center [1273, 72] width 92 height 31
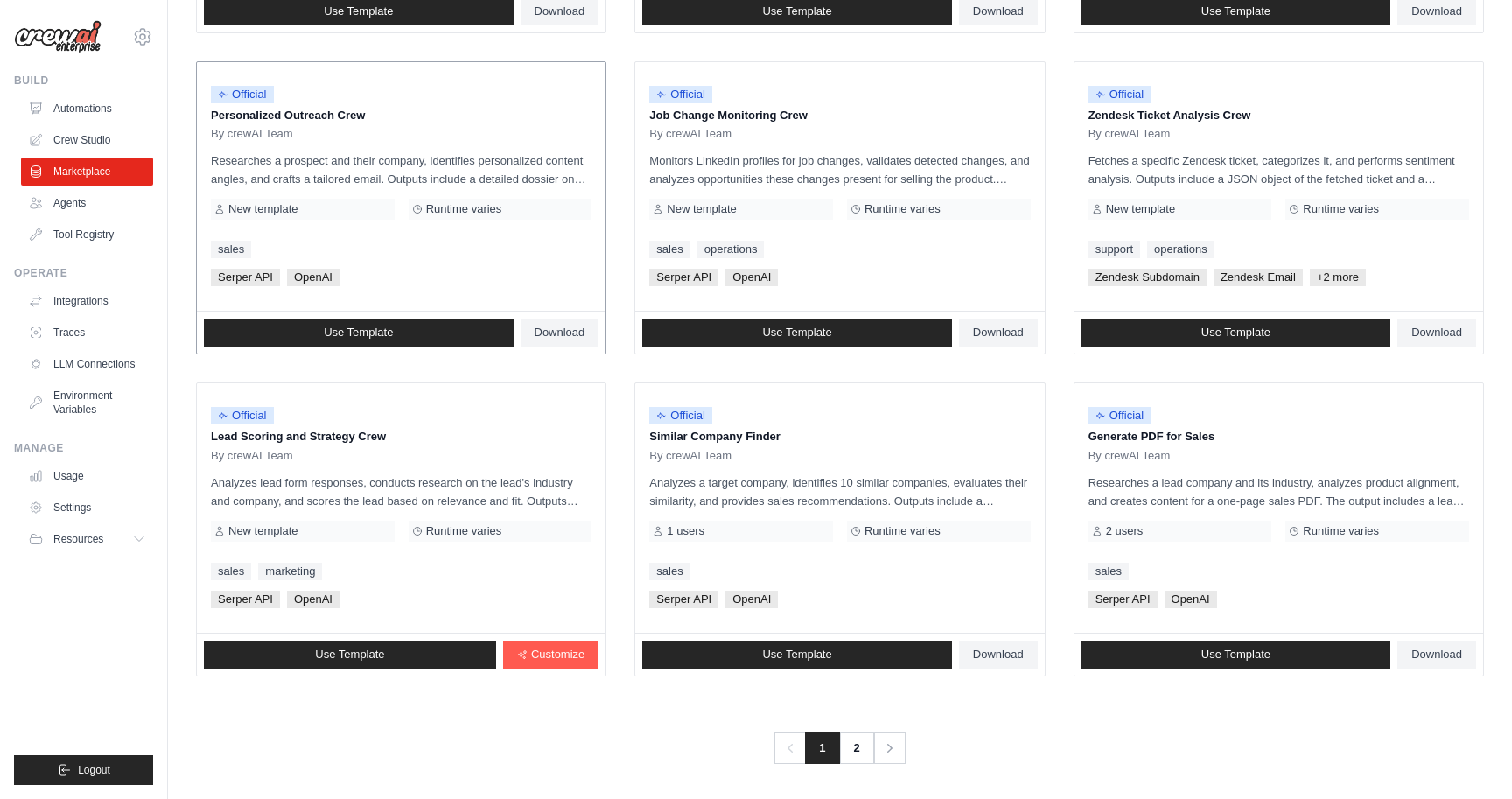
scroll to position [822, 0]
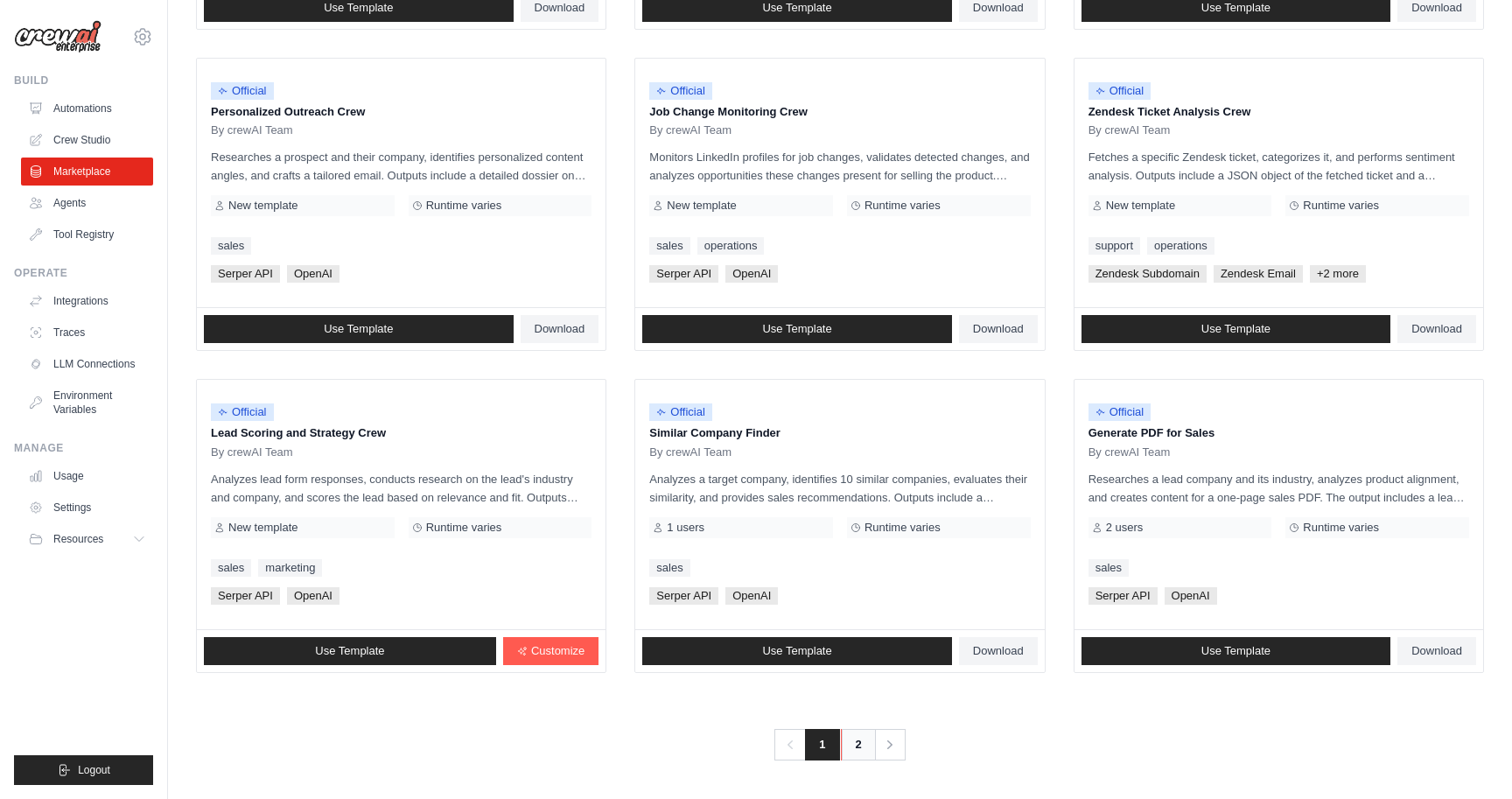
click at [865, 747] on link "2" at bounding box center [858, 744] width 35 height 31
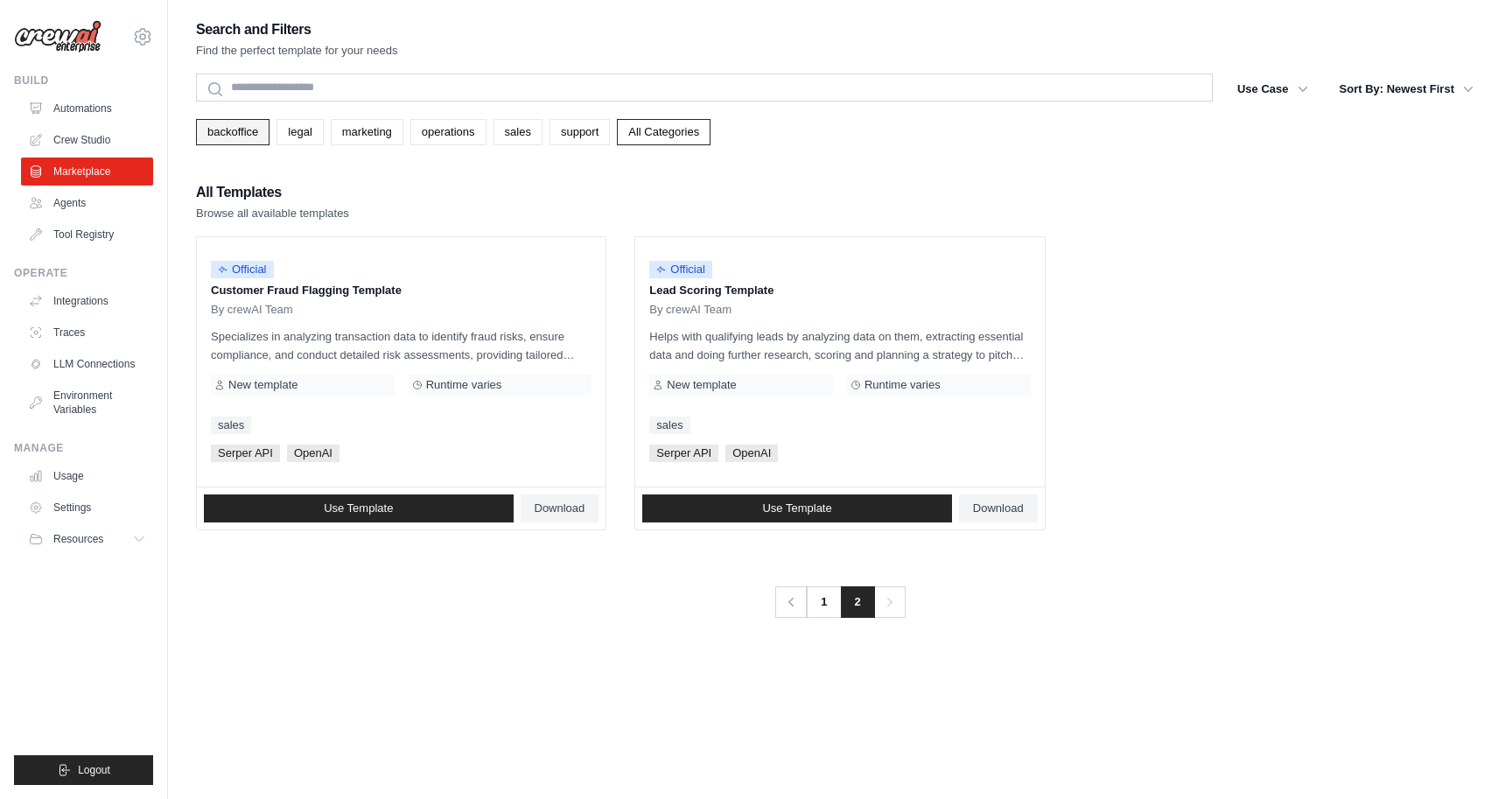
click at [236, 142] on link "backoffice" at bounding box center [232, 132] width 73 height 26
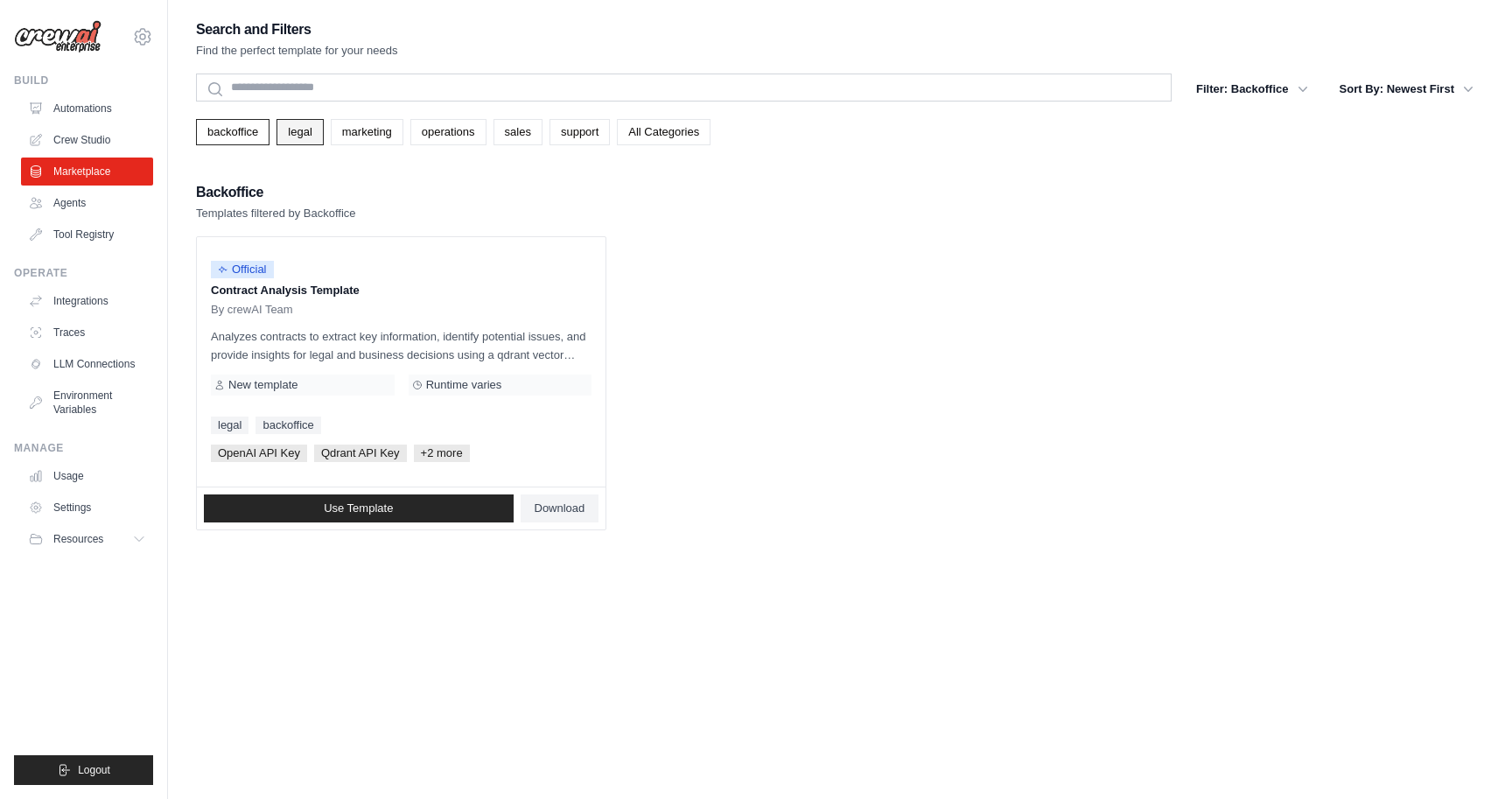
click at [309, 139] on link "legal" at bounding box center [300, 132] width 47 height 26
click at [351, 136] on link "marketing" at bounding box center [367, 132] width 73 height 26
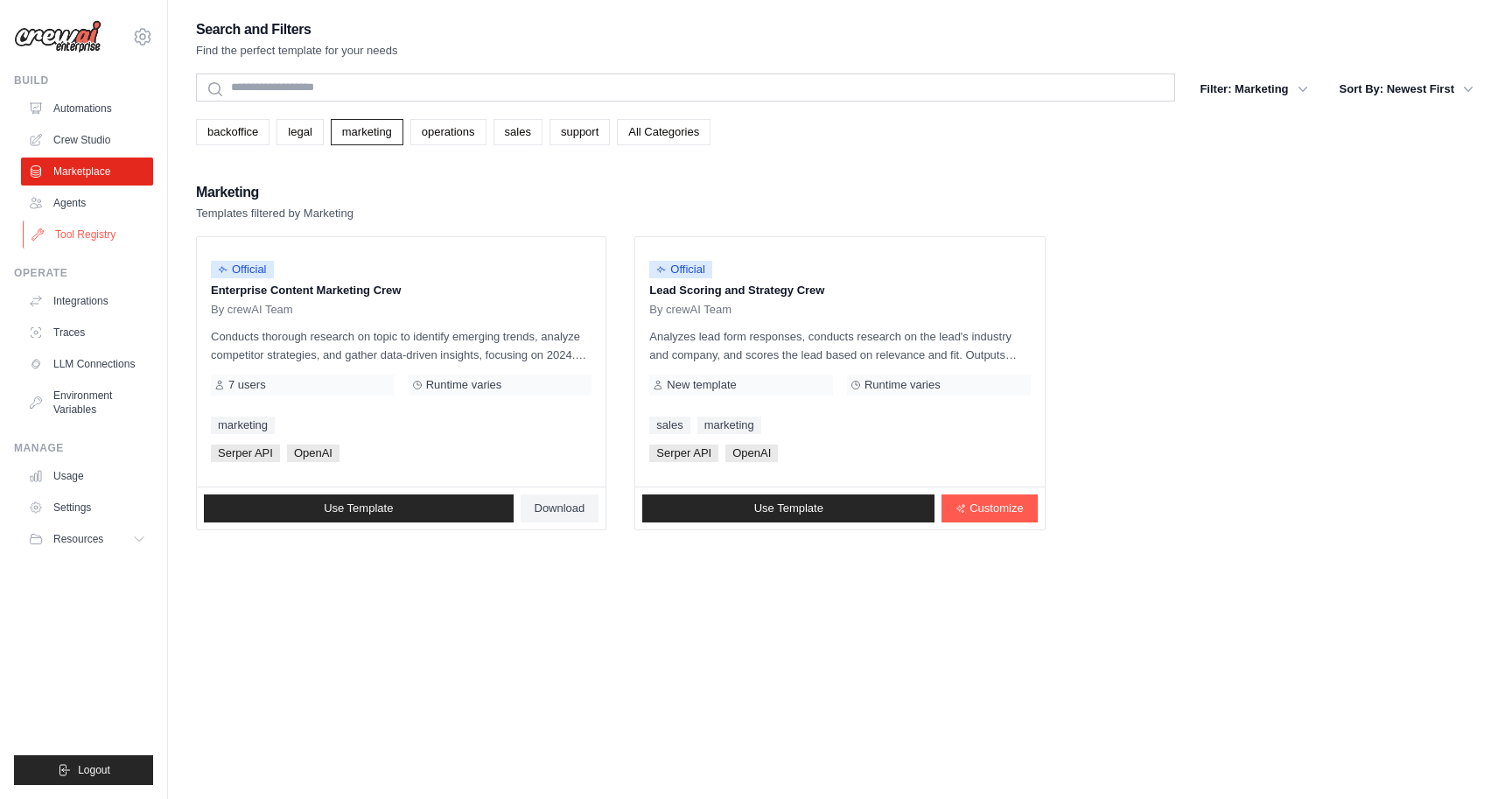
click at [87, 234] on link "Tool Registry" at bounding box center [89, 234] width 132 height 28
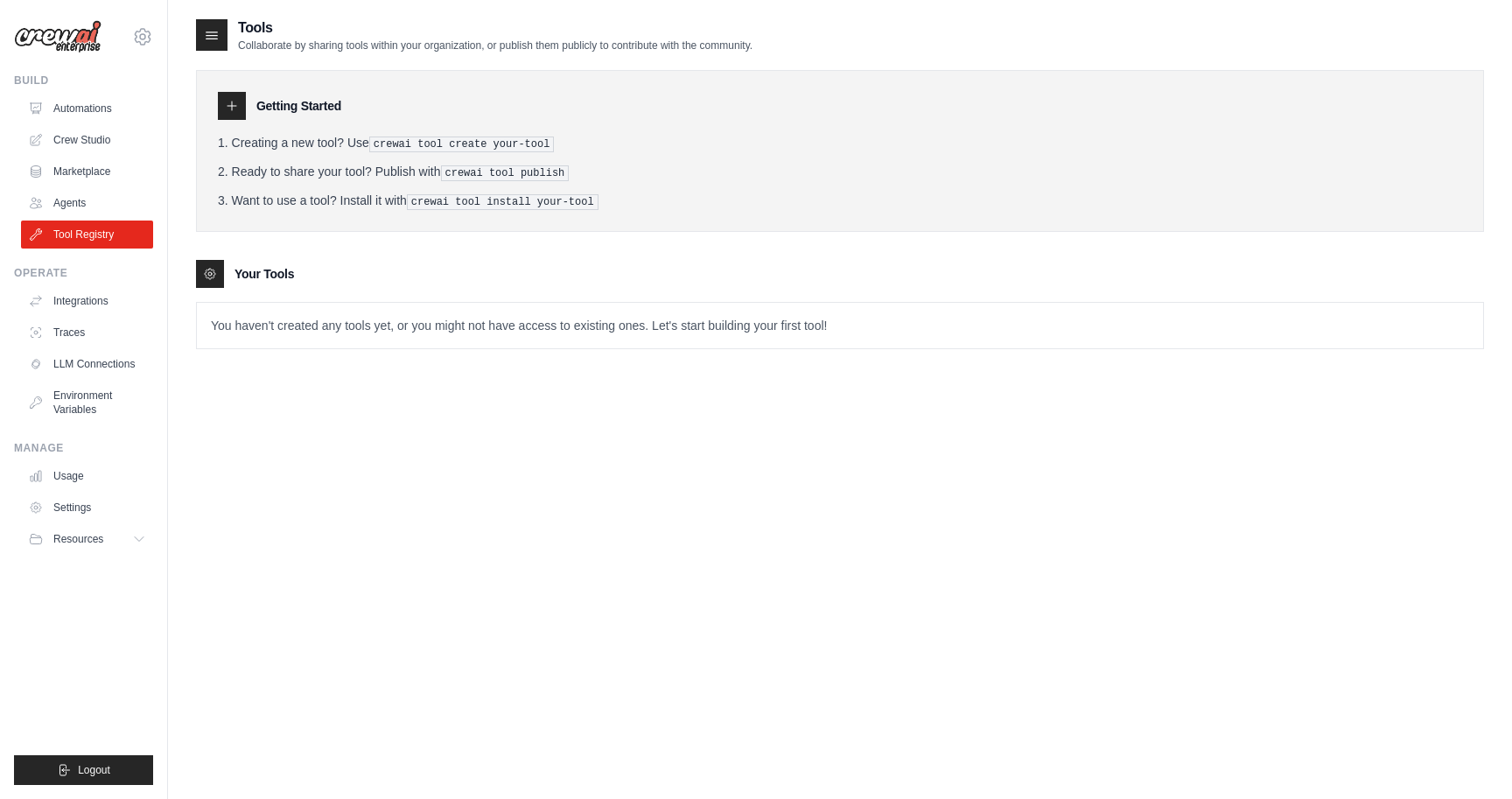
click at [154, 19] on div "[EMAIL_ADDRESS][PERSON_NAME][DOMAIN_NAME] Settings Build Automations Crew Studi…" at bounding box center [84, 400] width 168 height 799
click at [150, 37] on icon at bounding box center [143, 37] width 21 height 21
click at [147, 27] on icon at bounding box center [143, 37] width 21 height 21
click at [99, 542] on span "Resources" at bounding box center [80, 539] width 50 height 14
click at [103, 304] on link "Integrations" at bounding box center [89, 301] width 132 height 28
